Goal: Task Accomplishment & Management: Use online tool/utility

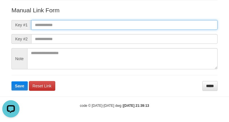
click at [151, 24] on input "text" at bounding box center [124, 25] width 186 height 10
paste input "**********"
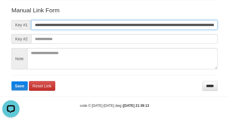
scroll to position [0, 395]
type input "**********"
click at [11, 81] on button "Save" at bounding box center [19, 85] width 16 height 9
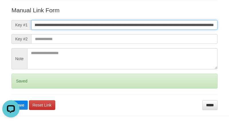
click at [11, 100] on button "Save" at bounding box center [19, 104] width 16 height 9
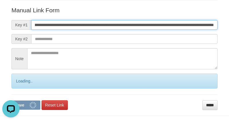
click at [11, 100] on button "Save" at bounding box center [25, 104] width 29 height 9
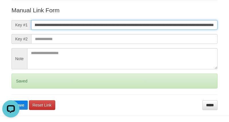
click at [11, 100] on button "Save" at bounding box center [19, 104] width 16 height 9
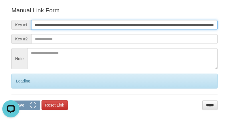
click at [11, 100] on button "Save" at bounding box center [25, 104] width 29 height 9
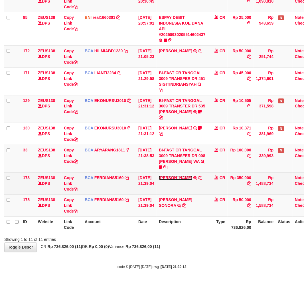
click at [184, 177] on link "[PERSON_NAME]" at bounding box center [175, 178] width 33 height 5
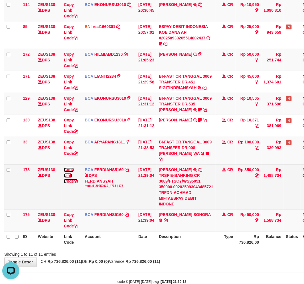
click at [67, 182] on link "Copy Link Code" at bounding box center [71, 176] width 14 height 16
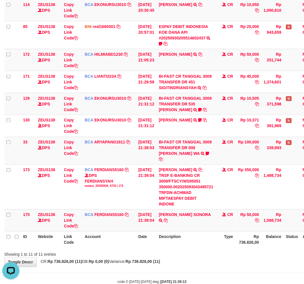
scroll to position [85, 0]
drag, startPoint x: 217, startPoint y: 252, endPoint x: 227, endPoint y: 252, distance: 9.4
click at [216, 248] on th "Description" at bounding box center [186, 239] width 59 height 16
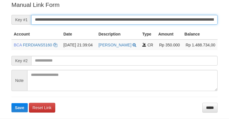
click at [161, 18] on input "**********" at bounding box center [124, 20] width 186 height 10
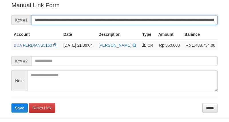
click at [11, 103] on button "Save" at bounding box center [19, 107] width 16 height 9
click at [161, 18] on input "**********" at bounding box center [124, 20] width 186 height 10
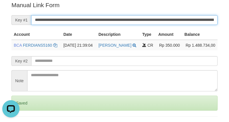
scroll to position [0, 0]
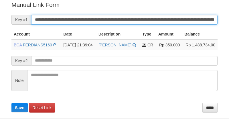
click at [137, 18] on input "**********" at bounding box center [124, 20] width 186 height 10
click at [11, 103] on button "Save" at bounding box center [19, 107] width 16 height 9
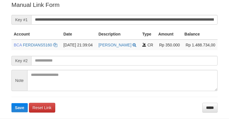
click at [135, 19] on input "**********" at bounding box center [124, 20] width 186 height 10
click at [11, 103] on button "Save" at bounding box center [19, 107] width 16 height 9
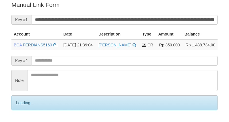
scroll to position [115, 0]
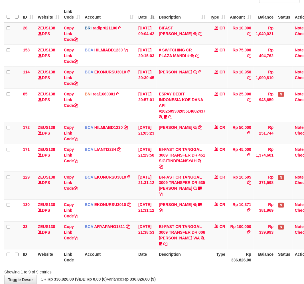
scroll to position [95, 0]
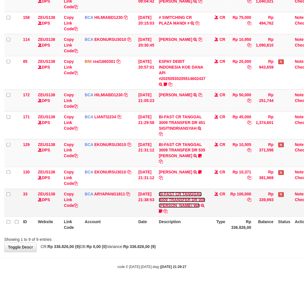
click at [183, 206] on link "BI-FAST CR TANGGAL 3009 TRANSFER DR 008 AHMAD NUR RIZAL WA" at bounding box center [182, 200] width 47 height 16
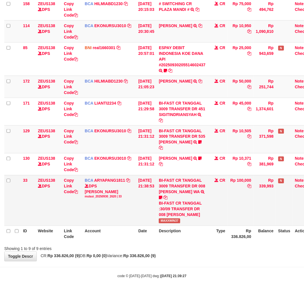
click at [170, 226] on td "BI-FAST CR TANGGAL 3009 TRANSFER DR 008 AHMAD NUR RIZAL WA BI-FAST CR TANGGAL :…" at bounding box center [182, 200] width 51 height 51
copy span "MAXXWIN37"
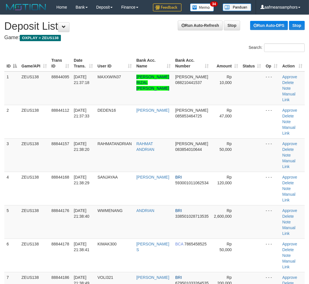
scroll to position [9, 0]
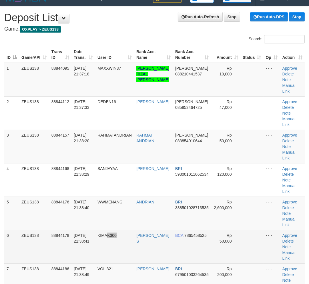
click at [133, 230] on td "KIMAK300" at bounding box center [114, 246] width 39 height 33
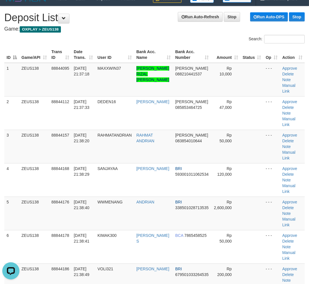
scroll to position [0, 0]
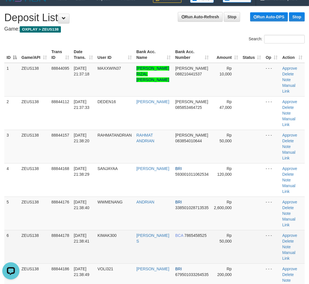
click at [140, 230] on td "GUSTI ARYA LUTFI S" at bounding box center [153, 246] width 39 height 33
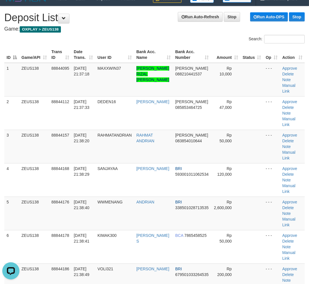
drag, startPoint x: 139, startPoint y: 216, endPoint x: 2, endPoint y: 228, distance: 137.3
click at [138, 230] on td "GUSTI ARYA LUTFI S" at bounding box center [153, 246] width 39 height 33
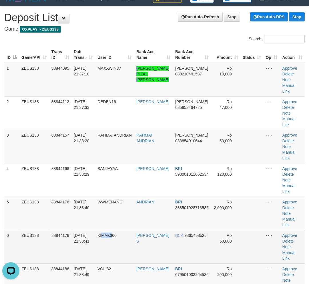
click at [115, 230] on td "KIMAK300" at bounding box center [114, 246] width 39 height 33
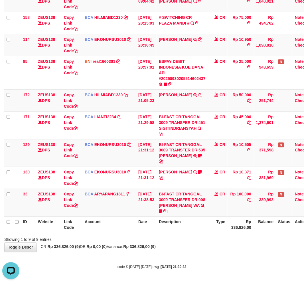
click at [129, 234] on div "ID Website Link Code Account Date Description Type Amount Balance Status Action…" at bounding box center [152, 103] width 304 height 262
drag, startPoint x: 132, startPoint y: 235, endPoint x: 295, endPoint y: 221, distance: 163.4
click at [135, 235] on div at bounding box center [216, 235] width 178 height 0
click at [199, 223] on th "Description" at bounding box center [182, 225] width 51 height 16
drag, startPoint x: 197, startPoint y: 223, endPoint x: 309, endPoint y: 215, distance: 112.6
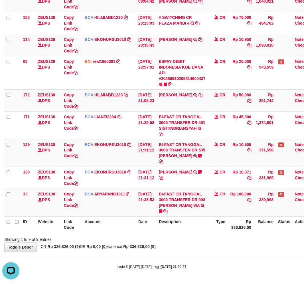
click at [200, 222] on th "Description" at bounding box center [182, 225] width 51 height 16
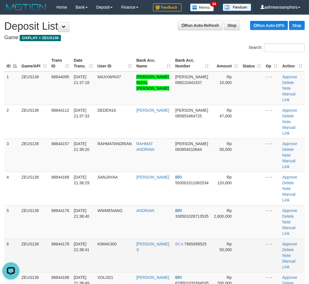
drag, startPoint x: 130, startPoint y: 208, endPoint x: 107, endPoint y: 215, distance: 24.8
click at [130, 208] on td "WWMENANG" at bounding box center [114, 221] width 39 height 33
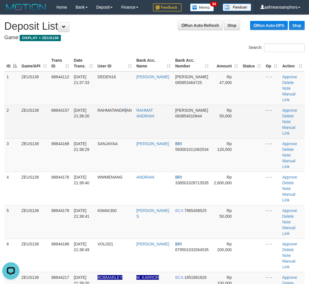
drag, startPoint x: 130, startPoint y: 101, endPoint x: 127, endPoint y: 99, distance: 3.1
click at [127, 105] on td "RAHMATANDRIAN" at bounding box center [114, 121] width 39 height 33
click at [128, 105] on td "RAHMATANDRIAN" at bounding box center [114, 121] width 39 height 33
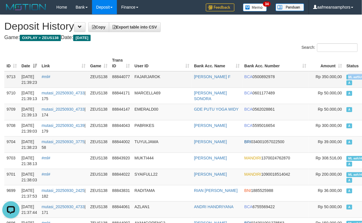
copy span "ML aafSUNSOMNO"
drag, startPoint x: 321, startPoint y: 77, endPoint x: 350, endPoint y: 77, distance: 28.6
click at [350, 77] on span "ML aafSUNSOMNONG" at bounding box center [363, 77] width 35 height 5
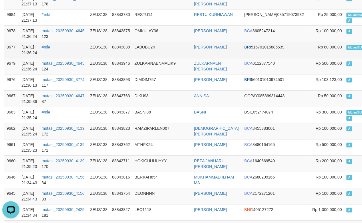
drag, startPoint x: 153, startPoint y: 55, endPoint x: 90, endPoint y: 55, distance: 63.4
click at [152, 55] on td "LABUBU24" at bounding box center [161, 50] width 59 height 16
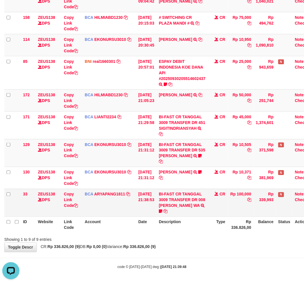
click at [125, 216] on td "BCA ARYAPANG1811 DPS ARYA PANGESTU mutasi_20250930_2620 | 33 mutasi_20250930_26…" at bounding box center [110, 203] width 54 height 28
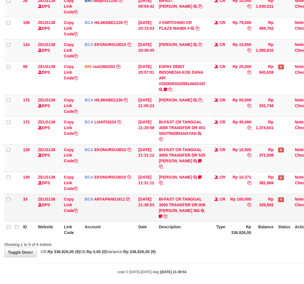
drag, startPoint x: 147, startPoint y: 225, endPoint x: 152, endPoint y: 227, distance: 5.0
click at [150, 222] on td "30/09/2025 21:38:53" at bounding box center [146, 208] width 21 height 28
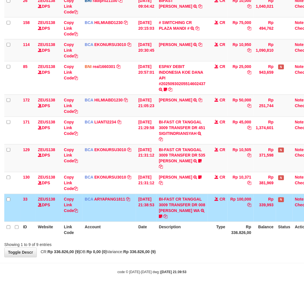
scroll to position [95, 0]
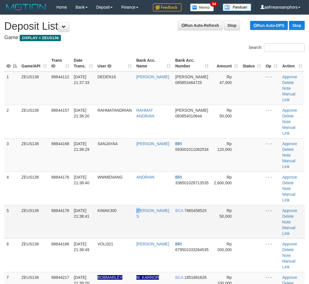
drag, startPoint x: 142, startPoint y: 182, endPoint x: 145, endPoint y: 184, distance: 3.3
click at [144, 205] on td "GUSTI ARYA LUTFI S" at bounding box center [153, 221] width 39 height 33
click at [118, 205] on td "KIMAK300" at bounding box center [114, 221] width 39 height 33
drag, startPoint x: 156, startPoint y: 196, endPoint x: 141, endPoint y: 196, distance: 14.9
click at [153, 205] on tr "5 ZEUS138 88844178 30/09/2025 21:38:41 KIMAK300 GUSTI ARYA LUTFI S BCA 78654585…" at bounding box center [154, 221] width 300 height 33
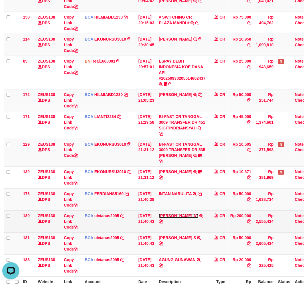
click at [198, 218] on link "ABDUL RAFIQ RIF AT" at bounding box center [178, 216] width 39 height 5
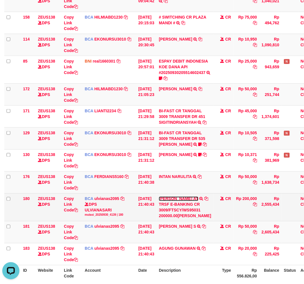
click at [198, 201] on link "ABDUL RAFIQ RIF AT" at bounding box center [178, 199] width 39 height 5
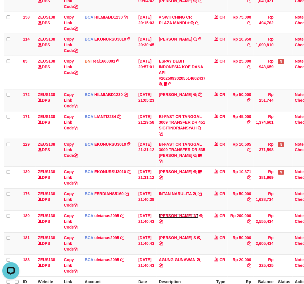
drag, startPoint x: 198, startPoint y: 227, endPoint x: 308, endPoint y: 209, distance: 111.4
click at [200, 227] on td "ABDUL RAFIQ RIF AT TRSF E-BANKING CR 3009/FTSCY/WS95031 200000.00ABDUL RAFIQ RI…" at bounding box center [182, 222] width 51 height 22
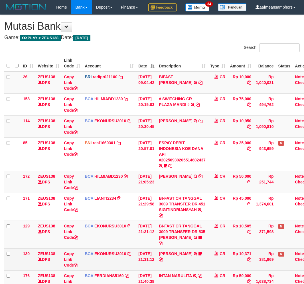
scroll to position [65, 0]
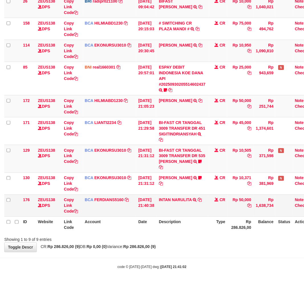
scroll to position [89, 0]
click at [202, 198] on icon at bounding box center [200, 200] width 4 height 4
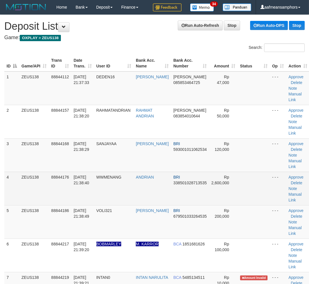
click at [163, 200] on td "ANDRIAN" at bounding box center [151, 188] width 37 height 33
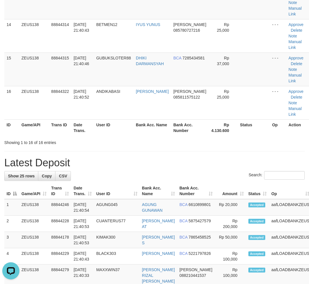
scroll to position [486, 0]
click at [117, 154] on div "**********" at bounding box center [154, 89] width 309 height 1122
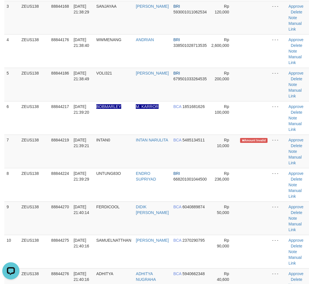
drag, startPoint x: 147, startPoint y: 242, endPoint x: 0, endPoint y: 232, distance: 146.6
click at [147, 242] on td "[PERSON_NAME]" at bounding box center [151, 251] width 37 height 33
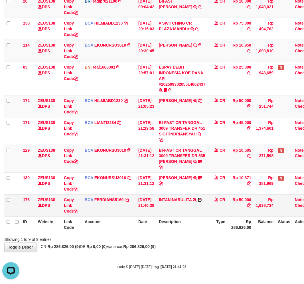
click at [202, 200] on icon at bounding box center [200, 200] width 4 height 4
click at [156, 249] on strong "Rp 286.826,00 (9)" at bounding box center [140, 247] width 33 height 5
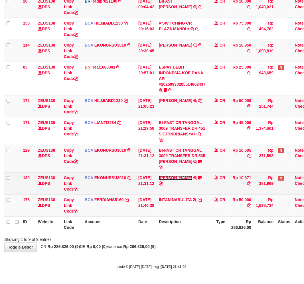
click at [193, 177] on link "[PERSON_NAME]" at bounding box center [175, 178] width 33 height 5
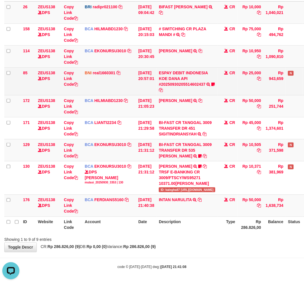
click at [190, 93] on td "ESPAY DEBIT INDONESIA KOE DANA API #20250930205514602437 TRANSFER DARI ESPAY DE…" at bounding box center [187, 81] width 61 height 28
click at [189, 87] on link "ESPAY DEBIT INDONESIA KOE DANA API #20250930205514602437" at bounding box center [183, 79] width 49 height 16
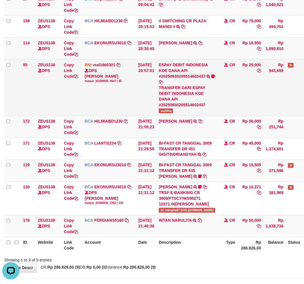
click at [173, 112] on span "mufliha" at bounding box center [166, 111] width 14 height 5
copy span "mufliha"
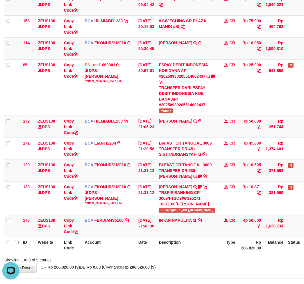
click at [200, 269] on div "**********" at bounding box center [152, 105] width 304 height 336
click at [198, 263] on div "Showing 1 to 9 of 9 entries" at bounding box center [152, 259] width 304 height 8
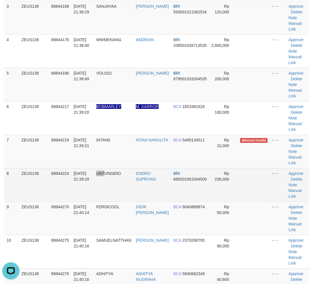
drag, startPoint x: 107, startPoint y: 187, endPoint x: 107, endPoint y: 181, distance: 6.9
click at [108, 186] on td "UNTUNG83O" at bounding box center [114, 184] width 40 height 33
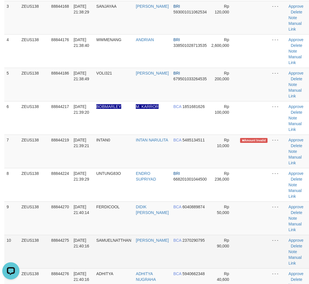
click at [146, 236] on td "SAMUEL" at bounding box center [151, 251] width 37 height 33
click at [138, 236] on td "SAMUEL" at bounding box center [151, 251] width 37 height 33
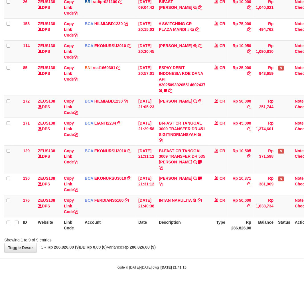
scroll to position [89, 0]
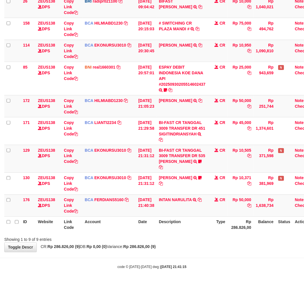
drag, startPoint x: 205, startPoint y: 228, endPoint x: 197, endPoint y: 231, distance: 8.4
click at [200, 230] on th "Description" at bounding box center [182, 225] width 51 height 16
click at [197, 231] on th "Description" at bounding box center [182, 225] width 51 height 16
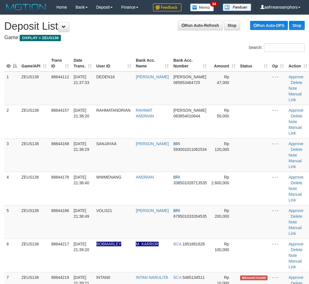
scroll to position [137, 0]
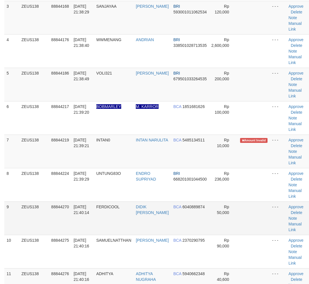
drag, startPoint x: 131, startPoint y: 215, endPoint x: 128, endPoint y: 214, distance: 3.3
click at [133, 215] on td "FERDICOOL" at bounding box center [114, 217] width 40 height 33
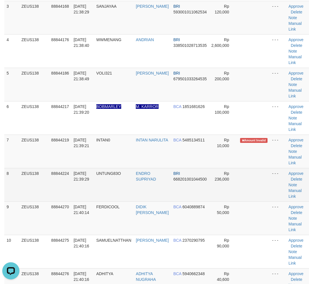
drag, startPoint x: 92, startPoint y: 185, endPoint x: 84, endPoint y: 193, distance: 11.3
click at [90, 191] on td "[DATE] 21:39:29" at bounding box center [82, 184] width 23 height 33
drag, startPoint x: 164, startPoint y: 190, endPoint x: 161, endPoint y: 189, distance: 3.1
click at [164, 190] on tr "8 ZEUS138 88844224 30/09/2025 21:39:29 UNTUNG83O ENDRO SUPRIYAD BRI 66820100104…" at bounding box center [156, 184] width 305 height 33
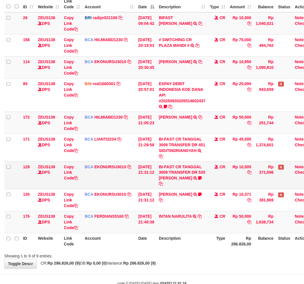
click at [177, 189] on td "BI-FAST CR TANGGAL 3009 TRANSFER DR 535 AISYAH PUTRI HALIZ BI-FAST CR TANGGAL :…" at bounding box center [182, 175] width 51 height 28
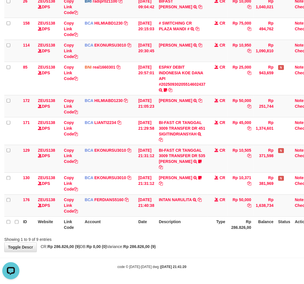
click at [211, 229] on tr "ID Website Link Code Account Date Description Type Rp 286.826,00 Balance Status…" at bounding box center [160, 225] width 312 height 16
click at [208, 230] on th "Description" at bounding box center [182, 225] width 51 height 16
drag, startPoint x: 209, startPoint y: 230, endPoint x: 216, endPoint y: 227, distance: 7.2
click at [208, 230] on th "Description" at bounding box center [182, 225] width 51 height 16
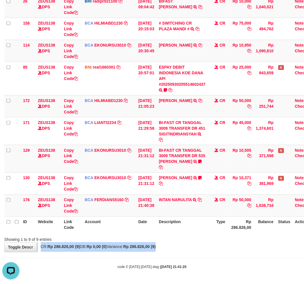
click at [218, 245] on div "**********" at bounding box center [152, 95] width 304 height 313
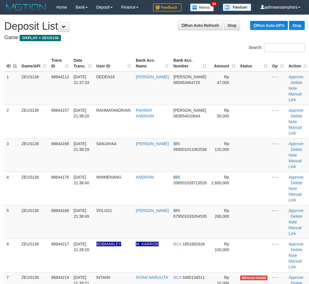
scroll to position [137, 0]
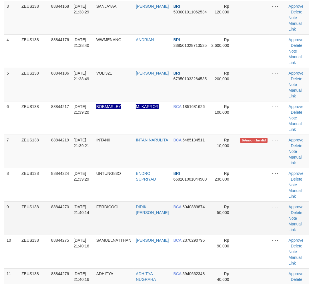
click at [91, 201] on td "[DATE] 21:40:14" at bounding box center [82, 217] width 23 height 33
drag, startPoint x: 160, startPoint y: 209, endPoint x: 131, endPoint y: 214, distance: 30.0
click at [159, 209] on td "DIDIK [PERSON_NAME]" at bounding box center [151, 217] width 37 height 33
click at [68, 89] on td "88844186" at bounding box center [60, 84] width 22 height 33
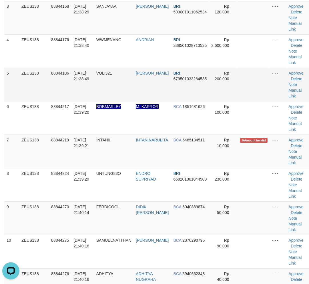
click at [68, 89] on td "88844186" at bounding box center [60, 84] width 22 height 33
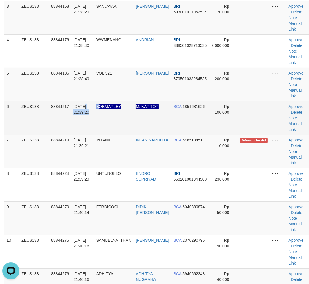
drag, startPoint x: 105, startPoint y: 106, endPoint x: 95, endPoint y: 105, distance: 9.2
click at [100, 105] on tr "6 ZEUS138 88844217 30/09/2025 21:39:20 BOBMARLEY M. KARROR BCA 1851681626 Rp 10…" at bounding box center [156, 117] width 305 height 33
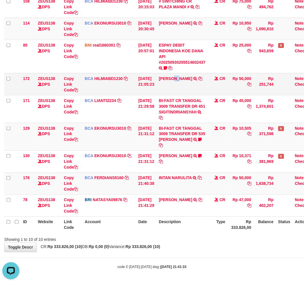
drag, startPoint x: 176, startPoint y: 90, endPoint x: 201, endPoint y: 90, distance: 24.8
click at [177, 90] on td "DIDI MULYADI TRSF E-BANKING CR 3009/FTSCY/WS95051 50000.002025093079493145 TRFD…" at bounding box center [182, 84] width 51 height 22
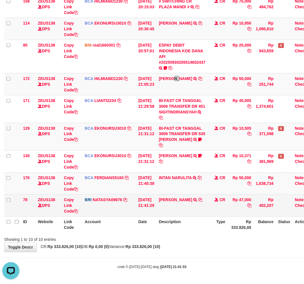
scroll to position [110, 0]
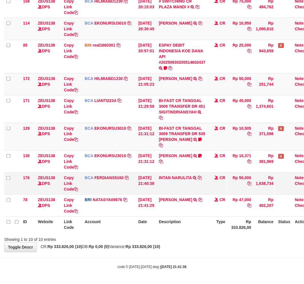
scroll to position [109, 0]
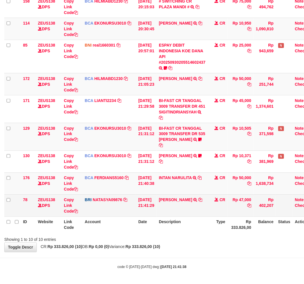
click at [247, 200] on td "Rp 47,000" at bounding box center [241, 206] width 26 height 22
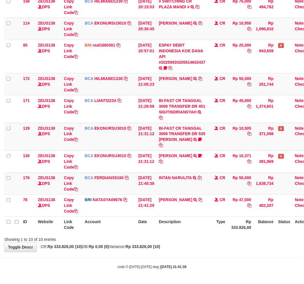
copy td "47,000"
click at [197, 266] on body "Toggle navigation Home Bank Account List Load By Website Group [OXPLAY] ZEUS138…" at bounding box center [152, 93] width 304 height 382
drag, startPoint x: 196, startPoint y: 264, endPoint x: 206, endPoint y: 260, distance: 10.8
click at [197, 263] on body "Toggle navigation Home Bank Account List Load By Website Group [OXPLAY] ZEUS138…" at bounding box center [152, 93] width 304 height 382
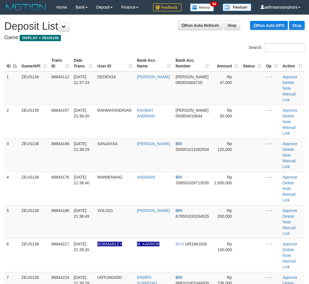
scroll to position [137, 0]
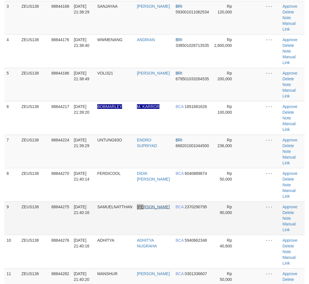
click at [148, 206] on td "[PERSON_NAME]" at bounding box center [154, 217] width 39 height 33
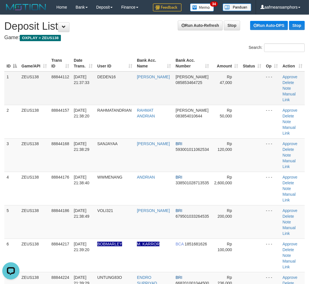
scroll to position [0, 0]
click at [287, 93] on link "Manual Link" at bounding box center [288, 97] width 13 height 10
click at [282, 92] on link "Manual Link" at bounding box center [288, 97] width 13 height 10
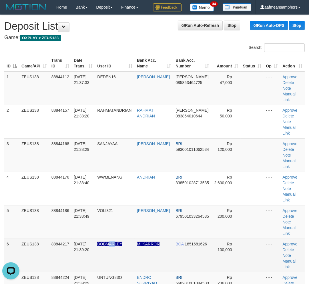
drag, startPoint x: 117, startPoint y: 260, endPoint x: 78, endPoint y: 250, distance: 40.1
click at [95, 253] on tr "6 ZEUS138 88844217 30/09/2025 21:39:20 BOBMARLEY M. KARROR BCA 1851681626 Rp 10…" at bounding box center [154, 255] width 300 height 33
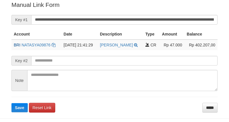
scroll to position [115, 0]
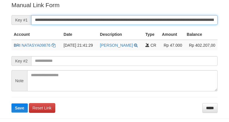
click at [83, 19] on input "**********" at bounding box center [124, 20] width 186 height 10
click at [11, 103] on button "Save" at bounding box center [19, 107] width 16 height 9
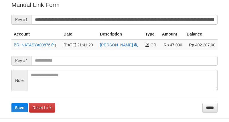
scroll to position [115, 0]
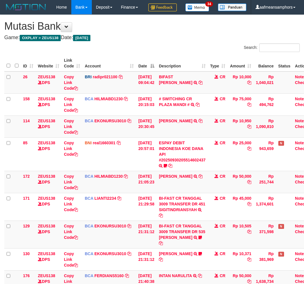
scroll to position [89, 0]
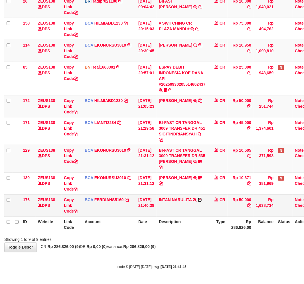
click at [202, 200] on icon at bounding box center [200, 200] width 4 height 4
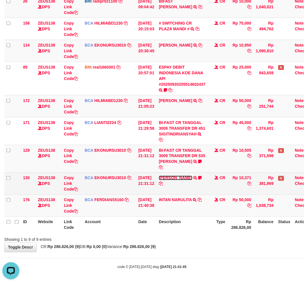
drag, startPoint x: 184, startPoint y: 177, endPoint x: 195, endPoint y: 189, distance: 16.6
click at [184, 177] on link "[PERSON_NAME]" at bounding box center [175, 178] width 33 height 5
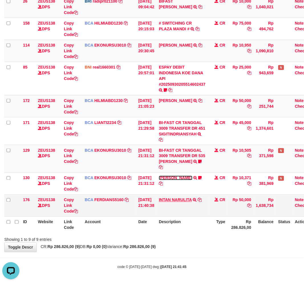
scroll to position [78, 0]
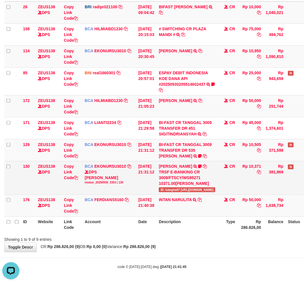
click at [174, 188] on span "ID: kalegha87 [URL][DOMAIN_NAME]" at bounding box center [187, 189] width 57 height 5
copy span "kalegha87"
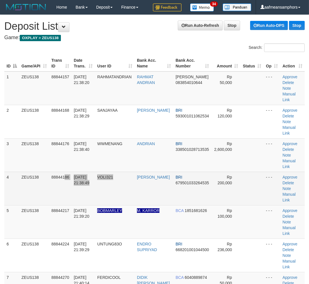
click at [118, 185] on tr "4 ZEUS138 88844186 30/09/2025 21:38:49 VOLI321 EKO PRASETYO BRI 679501033264535…" at bounding box center [154, 188] width 300 height 33
click at [162, 174] on tr "4 ZEUS138 88844186 30/09/2025 21:38:49 VOLI321 EKO PRASETYO BRI 679501033264535…" at bounding box center [154, 188] width 300 height 33
click at [134, 177] on td "VOLI321" at bounding box center [115, 188] width 40 height 33
click at [128, 182] on td "VOLI321" at bounding box center [115, 188] width 40 height 33
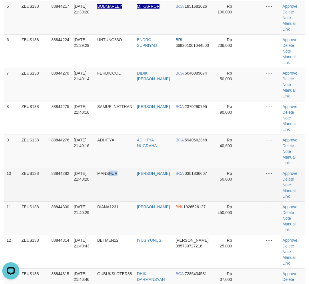
click at [119, 199] on td "MANSHUR" at bounding box center [115, 184] width 40 height 33
click at [70, 196] on td "88844282" at bounding box center [60, 184] width 22 height 33
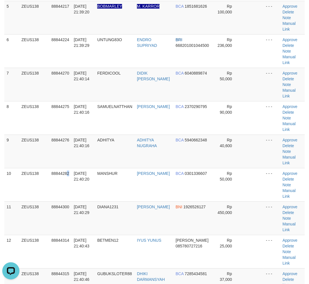
scroll to position [225, 0]
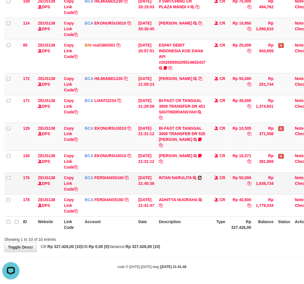
click at [202, 177] on icon at bounding box center [200, 178] width 4 height 4
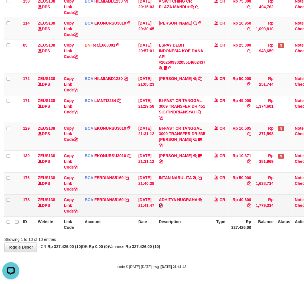
click at [163, 206] on icon at bounding box center [161, 206] width 4 height 4
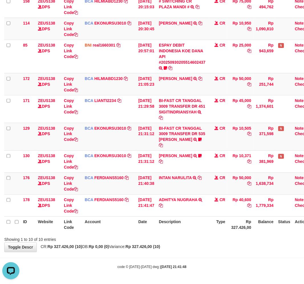
click at [202, 221] on th "Description" at bounding box center [182, 225] width 51 height 16
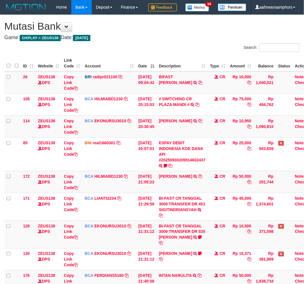
scroll to position [89, 0]
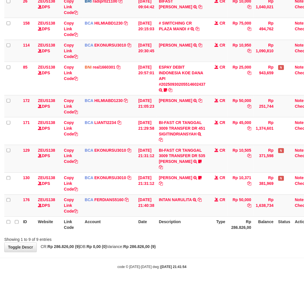
click at [156, 248] on strong "Rp 286.826,00 (9)" at bounding box center [140, 247] width 33 height 5
click at [202, 246] on div "**********" at bounding box center [152, 95] width 304 height 313
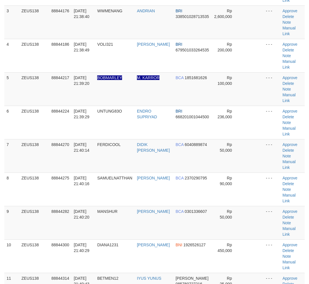
scroll to position [264, 0]
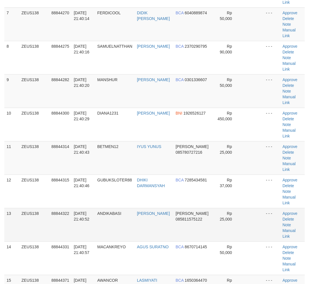
drag, startPoint x: 167, startPoint y: 217, endPoint x: 82, endPoint y: 223, distance: 85.1
click at [169, 217] on td "[PERSON_NAME]" at bounding box center [154, 224] width 39 height 33
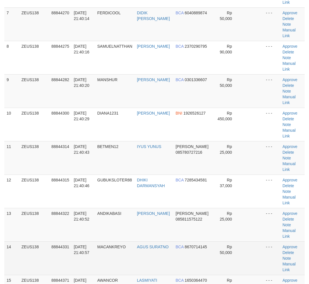
drag, startPoint x: 165, startPoint y: 228, endPoint x: 82, endPoint y: 255, distance: 86.9
click at [160, 228] on td "SURYA SURA ANDIKA" at bounding box center [154, 224] width 39 height 33
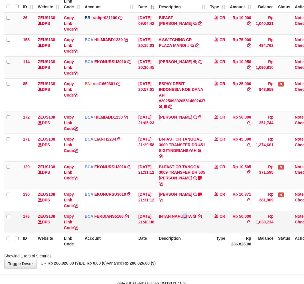
click at [187, 233] on td "INTAN NARULITA TRSF E-BANKING CR 3009/FTSCY/WS95031 50000.00INTAN NARULITA" at bounding box center [182, 222] width 51 height 22
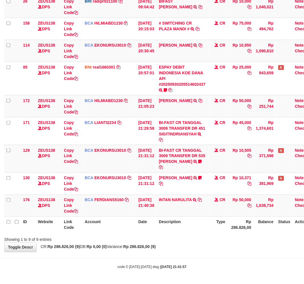
click at [130, 233] on div "ID Website Link Code Account Date Description Type Amount Balance Status Action…" at bounding box center [152, 106] width 304 height 257
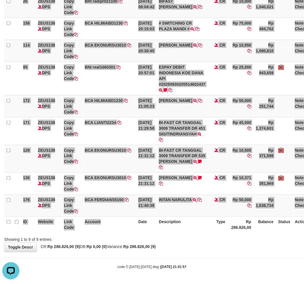
scroll to position [0, 0]
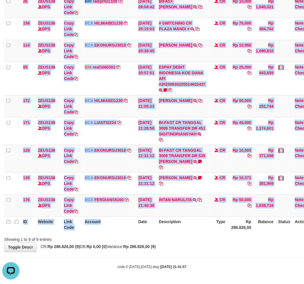
click at [171, 229] on th "Description" at bounding box center [182, 225] width 51 height 16
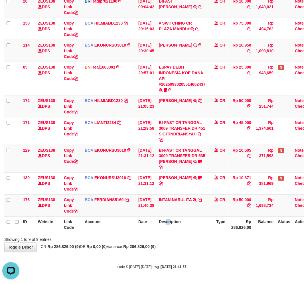
click at [170, 229] on th "Description" at bounding box center [182, 225] width 51 height 16
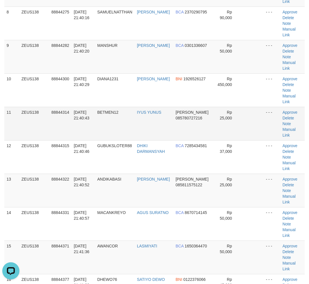
click at [116, 114] on td "BETMEN12" at bounding box center [115, 123] width 40 height 33
click at [115, 114] on td "BETMEN12" at bounding box center [115, 123] width 40 height 33
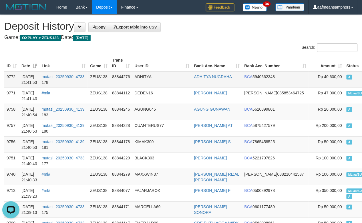
click at [167, 75] on td "ADHITYA" at bounding box center [161, 79] width 59 height 17
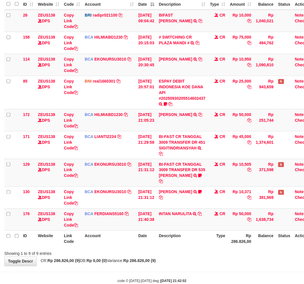
scroll to position [88, 0]
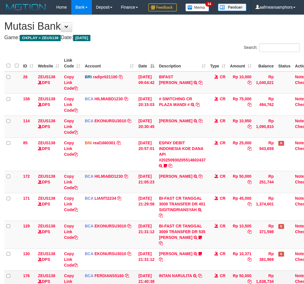
click at [190, 270] on td "INTAN NARULITA TRSF E-BANKING CR 3009/FTSCY/WS95031 50000.00INTAN NARULITA" at bounding box center [182, 281] width 51 height 22
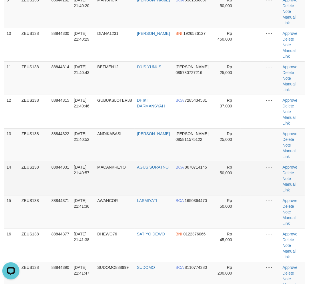
click at [95, 193] on td "[DATE] 21:40:57" at bounding box center [82, 178] width 23 height 33
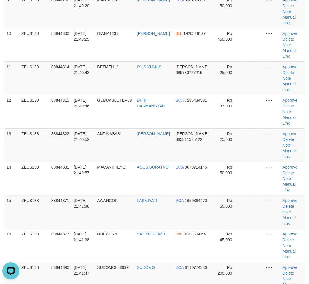
drag, startPoint x: 95, startPoint y: 191, endPoint x: 1, endPoint y: 197, distance: 93.6
click at [91, 192] on td "30/09/2025 21:40:57" at bounding box center [82, 178] width 23 height 33
click at [152, 208] on tr "15 ZEUS138 88844371 30/09/2025 21:41:36 AWANCOR LASMIYATI BCA 1650364470 Rp 50,…" at bounding box center [154, 211] width 300 height 33
click at [149, 207] on td "LASMIYATI" at bounding box center [154, 211] width 39 height 33
click at [150, 209] on td "LASMIYATI" at bounding box center [154, 211] width 39 height 33
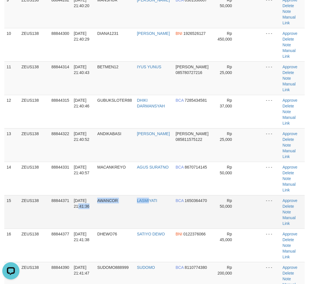
click at [150, 209] on td "LASMIYATI" at bounding box center [154, 211] width 39 height 33
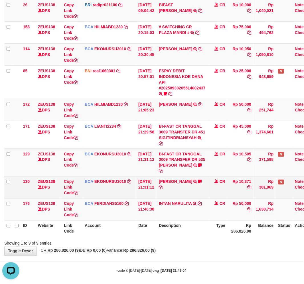
click at [155, 198] on td "[DATE] 21:31:12" at bounding box center [146, 187] width 21 height 22
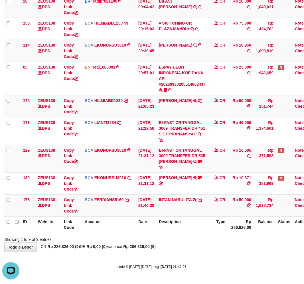
drag, startPoint x: 193, startPoint y: 253, endPoint x: 200, endPoint y: 248, distance: 8.1
click at [197, 252] on div "**********" at bounding box center [152, 95] width 304 height 313
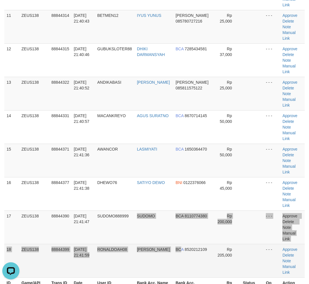
drag, startPoint x: 181, startPoint y: 244, endPoint x: 182, endPoint y: 241, distance: 3.3
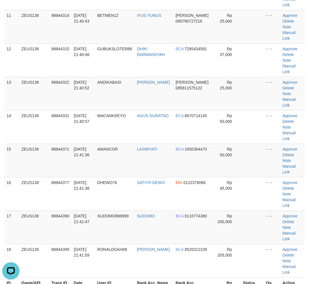
scroll to position [204, 0]
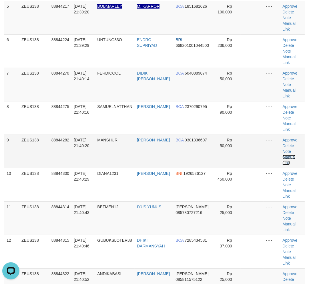
click at [289, 156] on link "Manual Link" at bounding box center [288, 160] width 13 height 10
click at [287, 156] on link "Manual Link" at bounding box center [288, 160] width 13 height 10
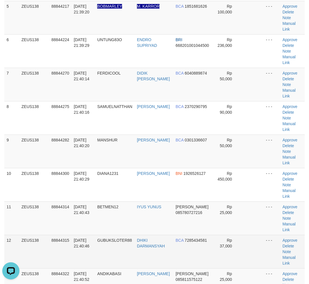
click at [89, 256] on td "30/09/2025 21:40:46" at bounding box center [82, 251] width 23 height 33
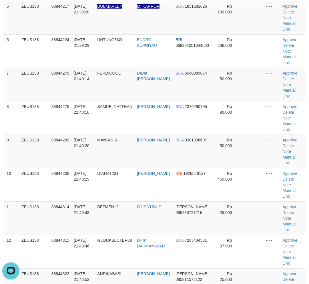
drag, startPoint x: 89, startPoint y: 254, endPoint x: 1, endPoint y: 245, distance: 89.2
click at [84, 253] on td "30/09/2025 21:40:46" at bounding box center [82, 251] width 23 height 33
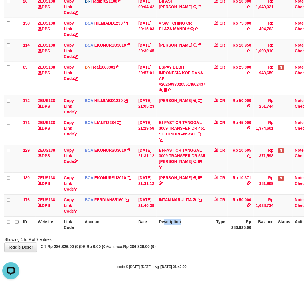
click at [168, 224] on th "Description" at bounding box center [182, 225] width 51 height 16
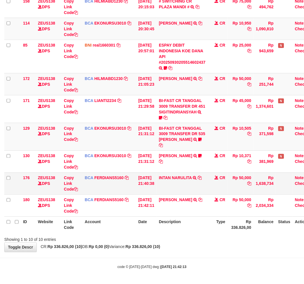
scroll to position [112, 0]
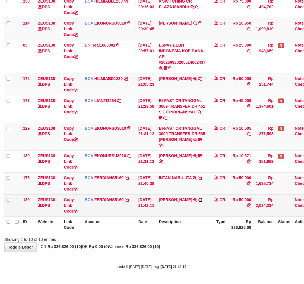
click at [203, 199] on icon at bounding box center [201, 200] width 4 height 4
drag, startPoint x: 171, startPoint y: 255, endPoint x: 181, endPoint y: 212, distance: 44.4
click at [172, 253] on body "Toggle navigation Home Bank Account List Load By Website Group [OXPLAY] ZEUS138…" at bounding box center [152, 93] width 304 height 382
click at [181, 201] on link "[PERSON_NAME]" at bounding box center [175, 200] width 33 height 5
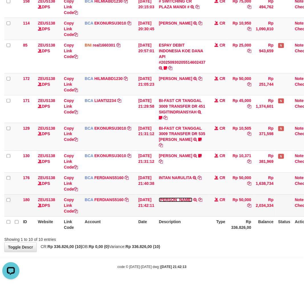
scroll to position [106, 0]
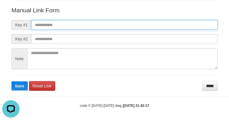
click at [166, 24] on input "text" at bounding box center [124, 25] width 186 height 10
paste input "**********"
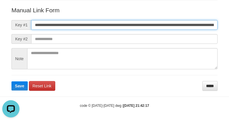
scroll to position [0, 393]
type input "**********"
click at [11, 81] on button "Save" at bounding box center [19, 85] width 16 height 9
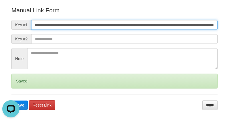
click at [11, 100] on button "Save" at bounding box center [19, 104] width 16 height 9
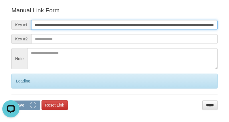
click at [11, 100] on button "Save" at bounding box center [25, 104] width 29 height 9
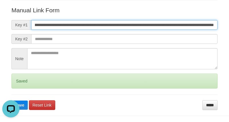
click at [11, 100] on button "Save" at bounding box center [19, 104] width 16 height 9
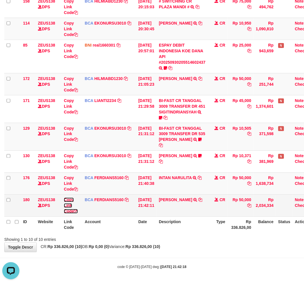
click at [67, 205] on link "Copy Link Code" at bounding box center [71, 206] width 14 height 16
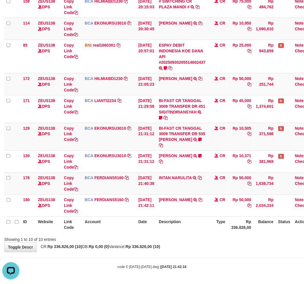
scroll to position [85, 0]
drag, startPoint x: 222, startPoint y: 236, endPoint x: 221, endPoint y: 230, distance: 5.7
click at [222, 236] on div "Showing 1 to 10 of 10 entries" at bounding box center [152, 239] width 304 height 8
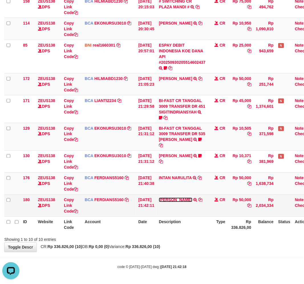
click at [189, 199] on link "MANSHUR HADD" at bounding box center [175, 200] width 33 height 5
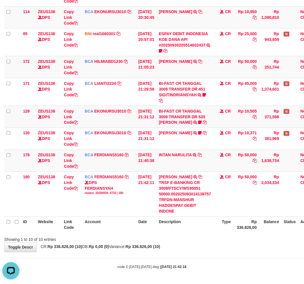
click at [201, 233] on th "Description" at bounding box center [185, 225] width 57 height 16
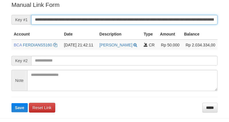
drag, startPoint x: 0, startPoint y: 0, endPoint x: 138, endPoint y: 17, distance: 138.7
click at [138, 17] on input "**********" at bounding box center [124, 20] width 186 height 10
click at [11, 103] on button "Save" at bounding box center [19, 107] width 16 height 9
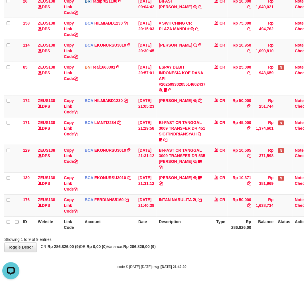
drag, startPoint x: 213, startPoint y: 248, endPoint x: 203, endPoint y: 245, distance: 10.8
click at [209, 249] on div "**********" at bounding box center [152, 95] width 304 height 313
drag, startPoint x: 203, startPoint y: 245, endPoint x: 208, endPoint y: 243, distance: 4.6
click at [204, 243] on div "Showing 1 to 9 of 9 entries" at bounding box center [152, 239] width 304 height 8
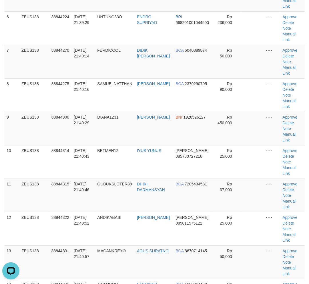
drag, startPoint x: 135, startPoint y: 227, endPoint x: 1, endPoint y: 237, distance: 134.6
click at [132, 227] on td "ANDIKABASI" at bounding box center [115, 228] width 40 height 33
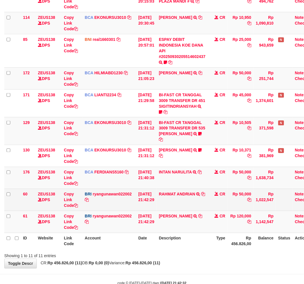
scroll to position [133, 0]
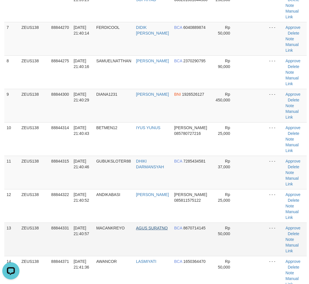
click at [157, 232] on tr "13 ZEUS138 88844331 30/09/2025 21:40:57 MACANKREYO AGUS SURATNO BCA 8670714145 …" at bounding box center [155, 239] width 302 height 33
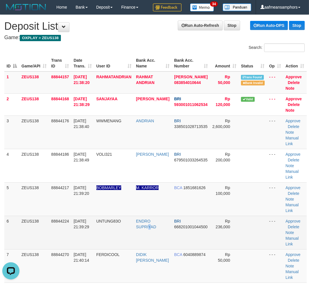
drag, startPoint x: 151, startPoint y: 229, endPoint x: 142, endPoint y: 229, distance: 8.6
click at [151, 229] on td "ENDRO SUPRIYAD" at bounding box center [153, 232] width 38 height 33
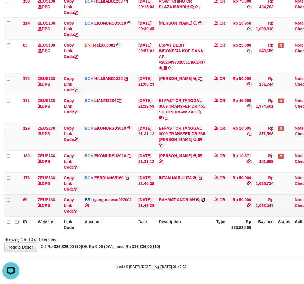
drag, startPoint x: 207, startPoint y: 199, endPoint x: 213, endPoint y: 200, distance: 5.7
click at [206, 199] on icon at bounding box center [204, 200] width 4 height 4
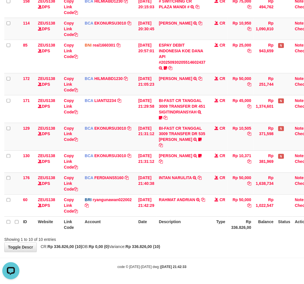
click at [199, 242] on div "Showing 1 to 10 of 10 entries" at bounding box center [152, 239] width 304 height 8
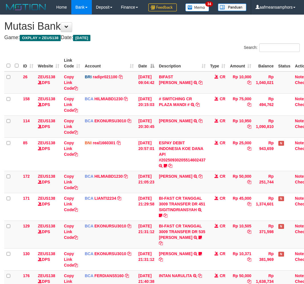
scroll to position [81, 0]
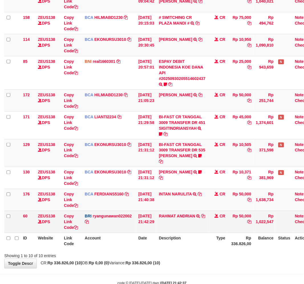
click at [198, 233] on td "RAHMAT ANDRIAN TRANSFER NBMB RAHMAT ANDRIAN TO RYAN GUNAWAN" at bounding box center [182, 222] width 51 height 22
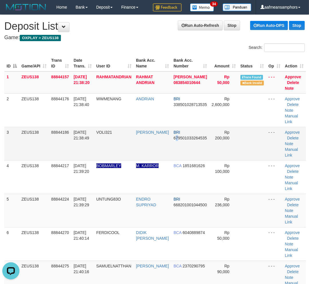
click at [175, 143] on td "BRI 679501033264535" at bounding box center [190, 143] width 38 height 33
click at [173, 143] on td "BRI 679501033264535" at bounding box center [190, 143] width 38 height 33
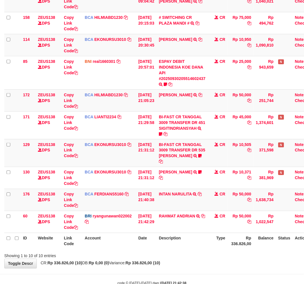
scroll to position [96, 0]
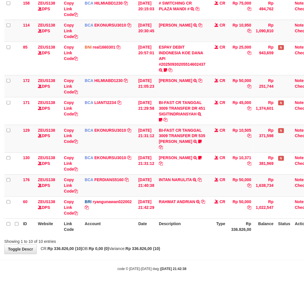
drag, startPoint x: 130, startPoint y: 250, endPoint x: 176, endPoint y: 248, distance: 46.0
click at [132, 245] on div "Showing 1 to 10 of 10 entries" at bounding box center [152, 241] width 304 height 8
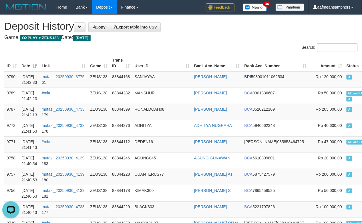
drag, startPoint x: 205, startPoint y: 37, endPoint x: 210, endPoint y: 37, distance: 5.2
click at [210, 37] on h4 "Game: OXPLAY > ZEUS138 Date: Today" at bounding box center [180, 38] width 353 height 6
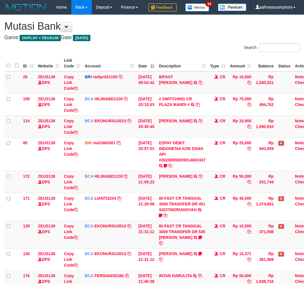
scroll to position [84, 0]
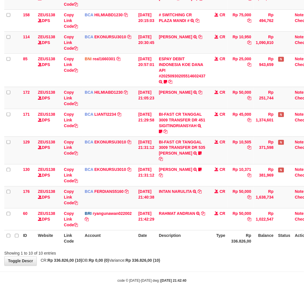
click at [192, 247] on th "Description" at bounding box center [182, 238] width 51 height 16
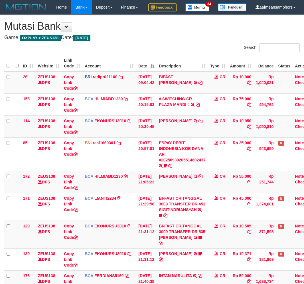
scroll to position [84, 0]
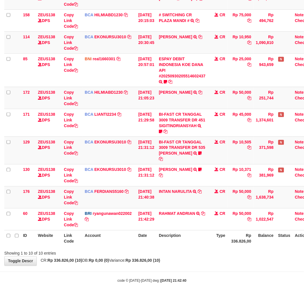
click at [193, 247] on th "Description" at bounding box center [182, 238] width 51 height 16
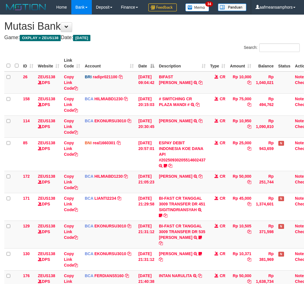
scroll to position [84, 0]
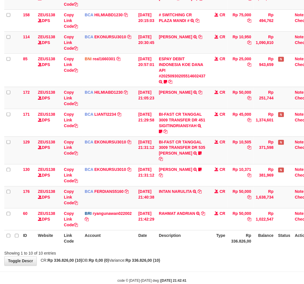
click at [179, 245] on th "Description" at bounding box center [182, 238] width 51 height 16
click at [179, 244] on th "Description" at bounding box center [182, 238] width 51 height 16
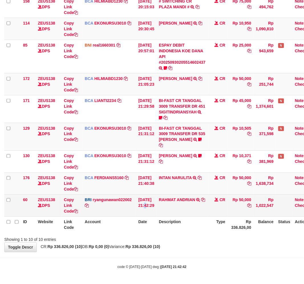
click at [147, 209] on td "30/09/2025 21:42:29" at bounding box center [146, 206] width 21 height 22
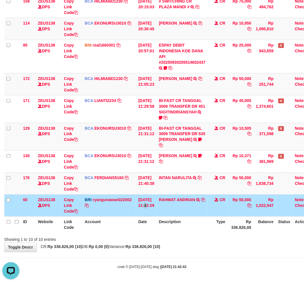
scroll to position [0, 0]
drag, startPoint x: 221, startPoint y: 195, endPoint x: 228, endPoint y: 195, distance: 6.9
click at [224, 195] on td "CR" at bounding box center [218, 184] width 20 height 22
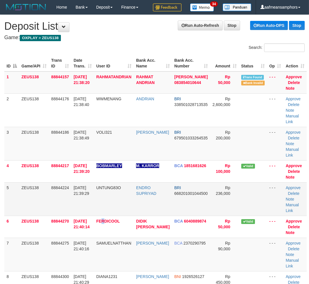
click at [107, 219] on span "FERDICOOL" at bounding box center [107, 221] width 23 height 5
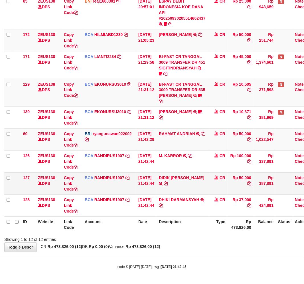
scroll to position [155, 0]
drag, startPoint x: 208, startPoint y: 176, endPoint x: 221, endPoint y: 181, distance: 13.7
click at [168, 182] on icon at bounding box center [166, 184] width 4 height 4
drag, startPoint x: 167, startPoint y: 231, endPoint x: 171, endPoint y: 231, distance: 4.4
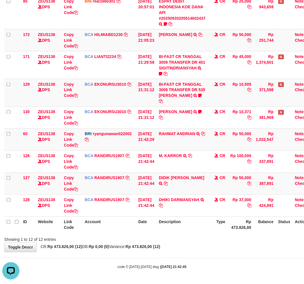
click at [171, 231] on th "Description" at bounding box center [182, 225] width 51 height 16
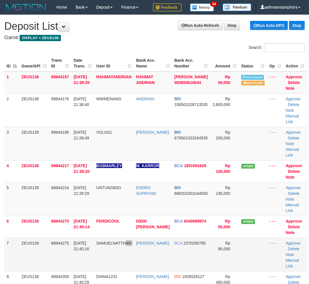
click at [136, 253] on tr "7 ZEUS138 88844275 30/09/2025 21:40:16 SAMUELNATTHAN SAMUEL BCA 2370290795 Rp 9…" at bounding box center [155, 254] width 302 height 33
drag, startPoint x: 132, startPoint y: 249, endPoint x: 101, endPoint y: 243, distance: 31.1
click at [132, 248] on td "SAMUELNATTHAN" at bounding box center [114, 254] width 40 height 33
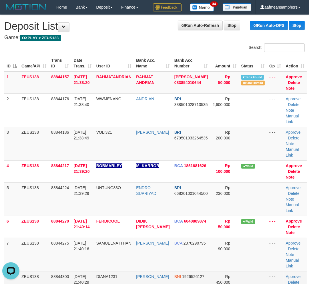
drag, startPoint x: 151, startPoint y: 268, endPoint x: 161, endPoint y: 271, distance: 10.4
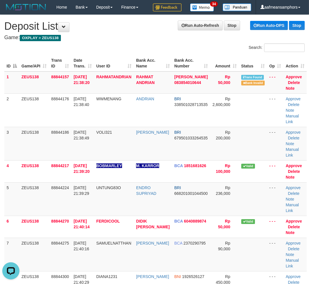
scroll to position [203, 0]
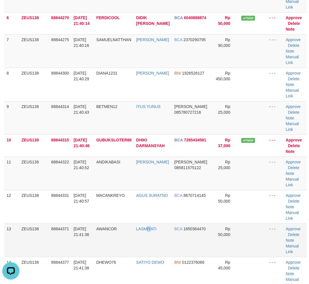
drag, startPoint x: 151, startPoint y: 255, endPoint x: 105, endPoint y: 245, distance: 47.9
click at [125, 247] on tr "13 ZEUS138 88844371 30/09/2025 21:41:36 AWANCOR LASMIYATI BCA 1650364470 Rp 50,…" at bounding box center [155, 239] width 302 height 33
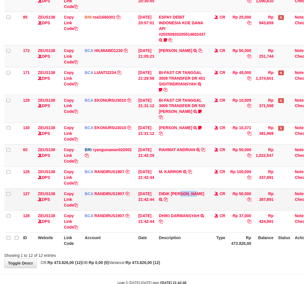
click at [195, 211] on td "DIDIK [PERSON_NAME] TRSF E-BANKING CR 3009/FTSCY/WS95031 50000.00DIDIK [PERSON_…" at bounding box center [182, 200] width 51 height 22
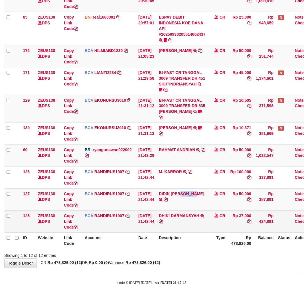
scroll to position [141, 0]
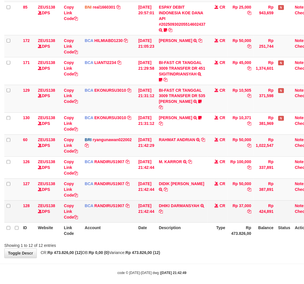
scroll to position [155, 0]
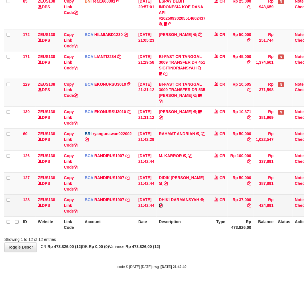
click at [163, 204] on icon at bounding box center [161, 206] width 4 height 4
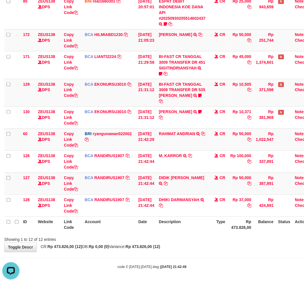
scroll to position [0, 0]
click at [201, 243] on div "**********" at bounding box center [152, 62] width 304 height 379
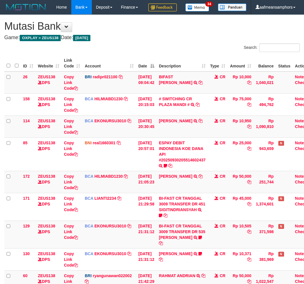
scroll to position [125, 0]
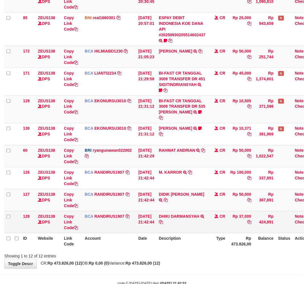
click at [218, 233] on td "CR" at bounding box center [218, 222] width 20 height 22
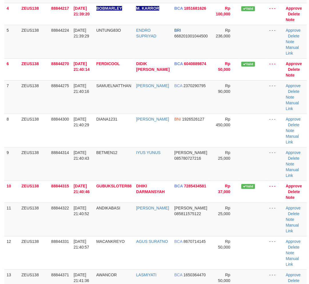
scroll to position [203, 0]
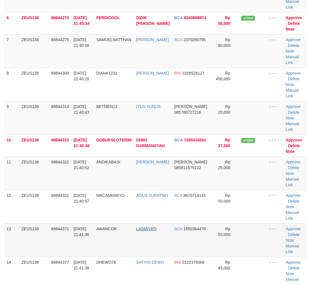
drag, startPoint x: 146, startPoint y: 223, endPoint x: 141, endPoint y: 227, distance: 6.0
click at [146, 227] on td "LASMIYATI" at bounding box center [153, 239] width 38 height 33
drag, startPoint x: 123, startPoint y: 235, endPoint x: 2, endPoint y: 239, distance: 120.6
click at [117, 235] on tr "13 ZEUS138 88844371 [DATE] 21:41:36 [GEOGRAPHIC_DATA] [GEOGRAPHIC_DATA] BCA 165…" at bounding box center [155, 239] width 302 height 33
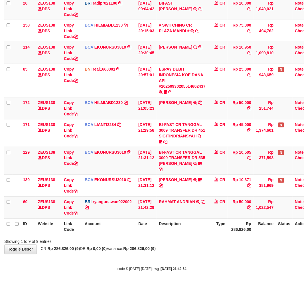
scroll to position [89, 0]
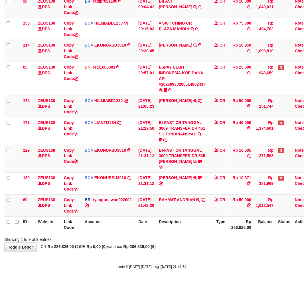
click at [184, 247] on div "**********" at bounding box center [152, 95] width 304 height 313
click at [165, 245] on div "**********" at bounding box center [152, 95] width 304 height 313
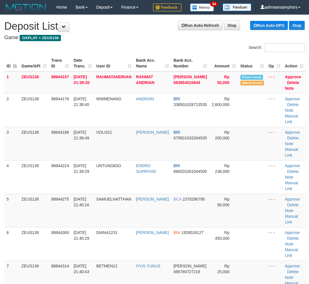
scroll to position [203, 0]
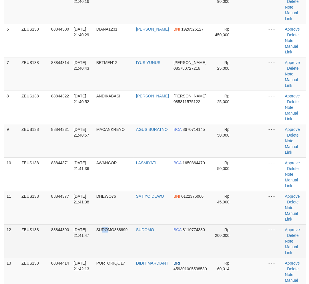
drag, startPoint x: 104, startPoint y: 229, endPoint x: 101, endPoint y: 228, distance: 2.9
click at [108, 228] on span "SUDOMO888999" at bounding box center [111, 229] width 31 height 5
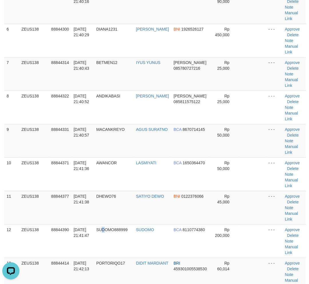
scroll to position [0, 0]
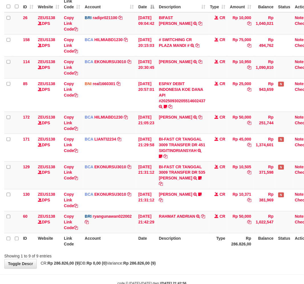
scroll to position [89, 0]
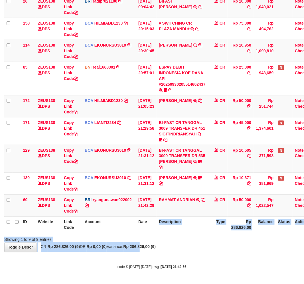
drag, startPoint x: 152, startPoint y: 248, endPoint x: 155, endPoint y: 248, distance: 3.1
click at [155, 248] on div "**********" at bounding box center [152, 95] width 304 height 313
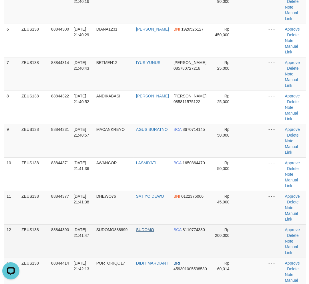
click at [150, 228] on tr "12 ZEUS138 88844390 30/09/2025 21:41:47 SUDOMO888999 SUDOMO BCA 8110774380 Rp 2…" at bounding box center [154, 240] width 301 height 33
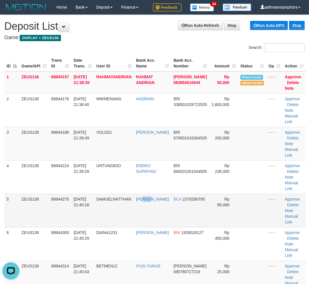
drag, startPoint x: 159, startPoint y: 224, endPoint x: 145, endPoint y: 222, distance: 14.5
click at [159, 223] on td "SAMUEL" at bounding box center [152, 210] width 37 height 33
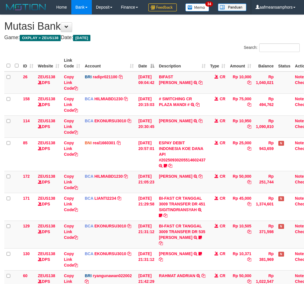
scroll to position [89, 0]
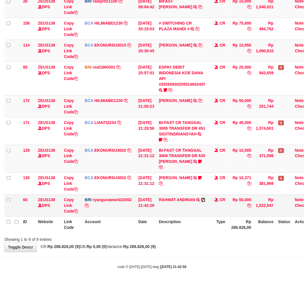
click at [206, 201] on icon at bounding box center [204, 200] width 4 height 4
drag, startPoint x: 204, startPoint y: 224, endPoint x: 208, endPoint y: 223, distance: 3.8
click at [204, 224] on th "Description" at bounding box center [182, 225] width 51 height 16
click at [212, 222] on tr "ID Website Link Code Account Date Description Type Rp 286.826,00 Balance Status…" at bounding box center [160, 225] width 312 height 16
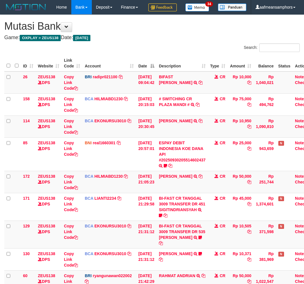
click at [208, 248] on td "[PERSON_NAME] TRSF E-BANKING CR 3009/FTSCY/WS95271 10371.00[PERSON_NAME] ID: ka…" at bounding box center [182, 259] width 51 height 22
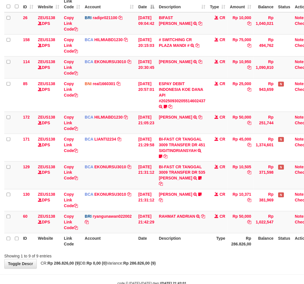
click at [183, 249] on th "Description" at bounding box center [182, 241] width 51 height 16
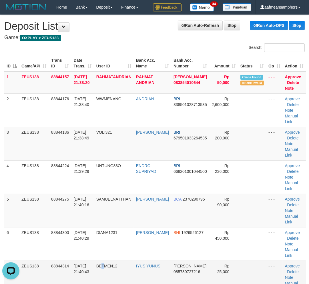
drag, startPoint x: 106, startPoint y: 261, endPoint x: 103, endPoint y: 261, distance: 3.2
click at [103, 261] on td "BETMEN12" at bounding box center [114, 276] width 40 height 33
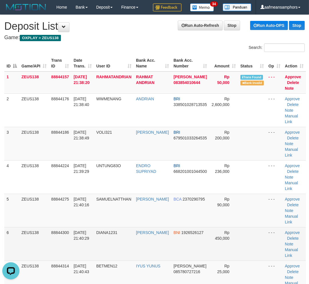
drag, startPoint x: 100, startPoint y: 256, endPoint x: 97, endPoint y: 251, distance: 6.2
click at [101, 255] on td "DIANA1231" at bounding box center [114, 243] width 40 height 33
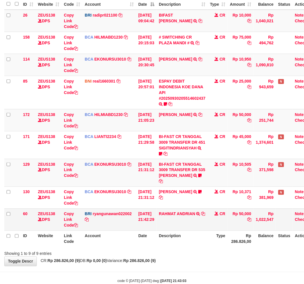
scroll to position [88, 0]
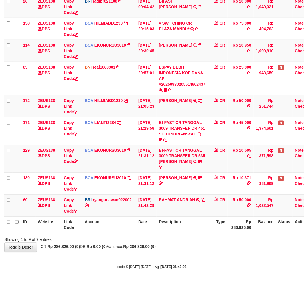
click at [169, 239] on div "Showing 1 to 9 of 9 entries" at bounding box center [152, 239] width 304 height 8
click at [174, 235] on div "ID Website Link Code Account Date Description Type Amount Balance Status Action…" at bounding box center [152, 106] width 304 height 257
click at [183, 256] on body "Toggle navigation Home Bank Account List Load By Website Group [OXPLAY] ZEUS138…" at bounding box center [152, 104] width 304 height 360
click at [192, 233] on div "ID Website Link Code Account Date Description Type Amount Balance Status Action…" at bounding box center [152, 106] width 304 height 257
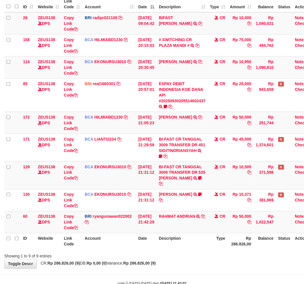
scroll to position [89, 0]
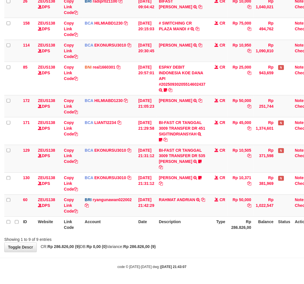
click at [187, 250] on div "**********" at bounding box center [152, 95] width 304 height 313
click at [188, 249] on div "**********" at bounding box center [152, 95] width 304 height 313
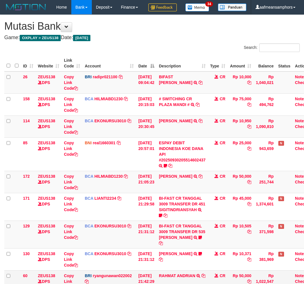
scroll to position [59, 0]
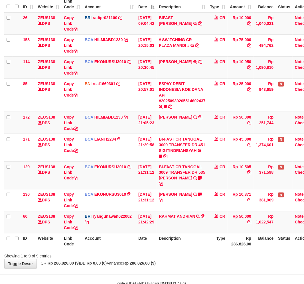
scroll to position [73, 0]
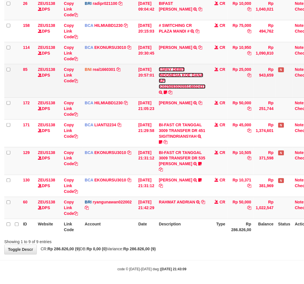
click at [190, 89] on link "ESPAY DEBIT INDONESIA KOE DANA API #20250930205514602437" at bounding box center [182, 78] width 47 height 22
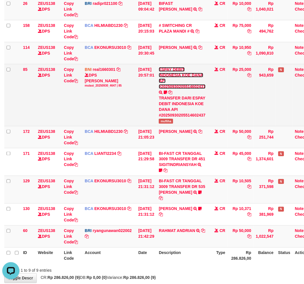
scroll to position [0, 0]
click at [167, 124] on span "mufliha" at bounding box center [166, 121] width 14 height 5
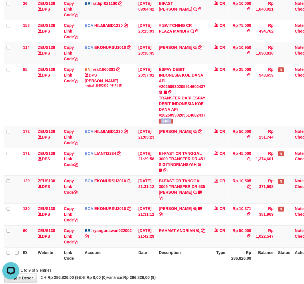
copy span "mufliha"
click at [181, 262] on th "Description" at bounding box center [182, 255] width 51 height 16
click at [184, 247] on td "RAHMAT ANDRIAN TRANSFER NBMB RAHMAT ANDRIAN TO RYAN GUNAWAN" at bounding box center [182, 236] width 51 height 22
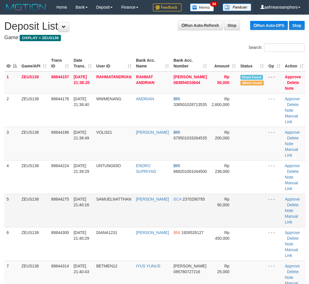
drag, startPoint x: 118, startPoint y: 201, endPoint x: 122, endPoint y: 200, distance: 3.6
click at [122, 200] on td "SAMUELNATTHAN" at bounding box center [114, 210] width 40 height 33
click at [122, 203] on td "SAMUELNATTHAN" at bounding box center [114, 210] width 40 height 33
click at [106, 194] on td "SAMUELNATTHAN" at bounding box center [114, 210] width 40 height 33
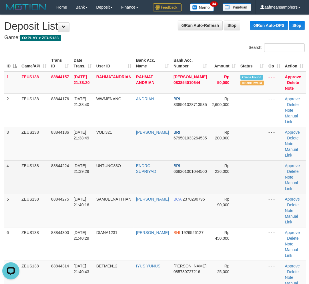
drag, startPoint x: 111, startPoint y: 166, endPoint x: 113, endPoint y: 165, distance: 3.1
click at [111, 166] on td "UNTUNG83O" at bounding box center [114, 176] width 40 height 33
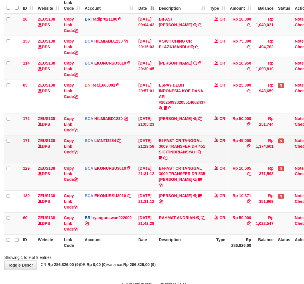
scroll to position [89, 0]
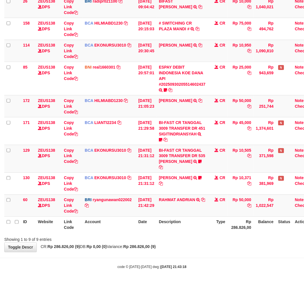
click at [179, 217] on th "Description" at bounding box center [182, 225] width 51 height 16
click at [193, 211] on td "RAHMAT ANDRIAN TRANSFER NBMB RAHMAT ANDRIAN TO RYAN GUNAWAN" at bounding box center [182, 206] width 51 height 22
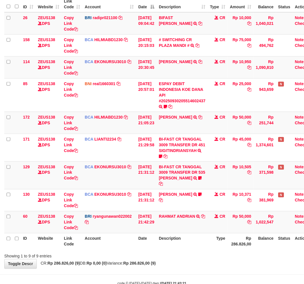
scroll to position [89, 0]
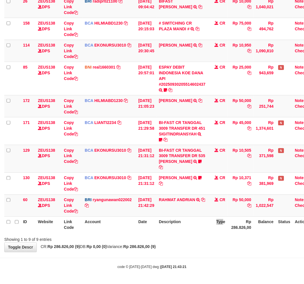
drag, startPoint x: 226, startPoint y: 227, endPoint x: 216, endPoint y: 227, distance: 10.6
click at [216, 227] on th "Type" at bounding box center [218, 225] width 20 height 16
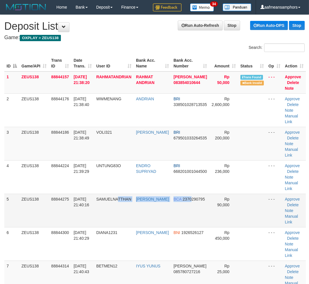
drag, startPoint x: 177, startPoint y: 208, endPoint x: 187, endPoint y: 207, distance: 9.5
click at [187, 207] on tr "5 ZEUS138 88844275 [DATE] 21:40:16 SAMUELNATTHAN [PERSON_NAME] BCA 2370290795 R…" at bounding box center [154, 210] width 301 height 33
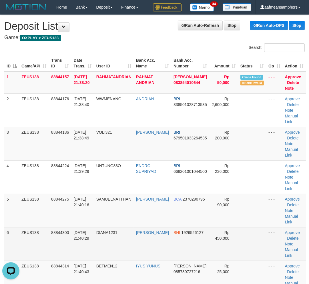
drag, startPoint x: 167, startPoint y: 249, endPoint x: 163, endPoint y: 248, distance: 3.2
click at [163, 248] on tr "6 ZEUS138 88844300 30/09/2025 21:40:29 DIANA1231 RISKA DIANA SARI BNI 192652612…" at bounding box center [154, 243] width 301 height 33
click at [149, 246] on td "RISKA DIANA SARI" at bounding box center [152, 243] width 37 height 33
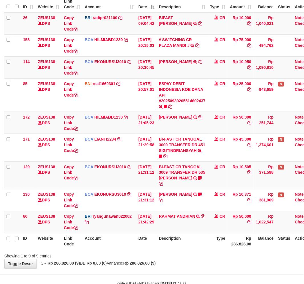
scroll to position [89, 0]
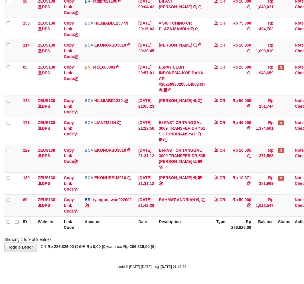
click at [195, 217] on th "Description" at bounding box center [182, 225] width 51 height 16
click at [190, 215] on td "[PERSON_NAME] TRANSFER NBMB [PERSON_NAME][DEMOGRAPHIC_DATA] TO [PERSON_NAME]" at bounding box center [182, 206] width 51 height 22
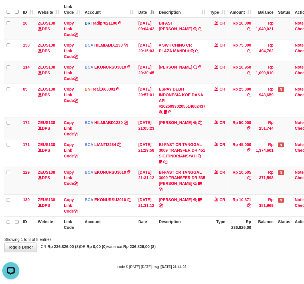
click at [240, 246] on div "**********" at bounding box center [152, 106] width 304 height 291
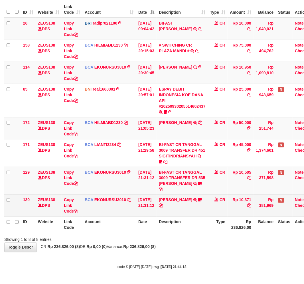
click at [153, 231] on table "ID Website Link Code Account Date Description Type Amount Balance Status Action…" at bounding box center [160, 116] width 312 height 231
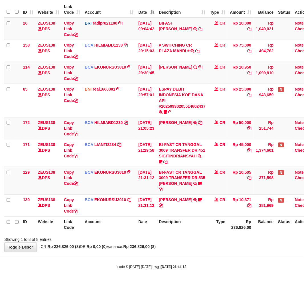
scroll to position [67, 0]
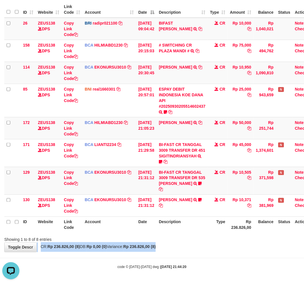
drag, startPoint x: 189, startPoint y: 242, endPoint x: 175, endPoint y: 249, distance: 16.0
click at [173, 249] on div "**********" at bounding box center [152, 106] width 304 height 291
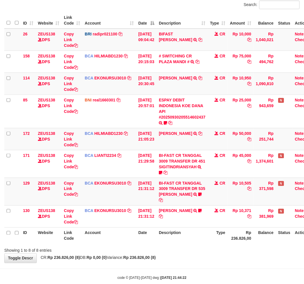
drag, startPoint x: 0, startPoint y: 0, endPoint x: 175, endPoint y: 247, distance: 302.5
click at [175, 244] on th "Description" at bounding box center [182, 235] width 51 height 16
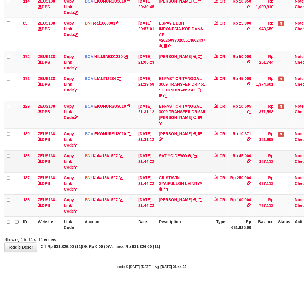
scroll to position [133, 0]
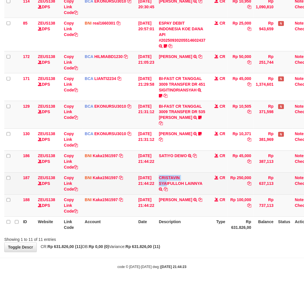
drag, startPoint x: 162, startPoint y: 174, endPoint x: 171, endPoint y: 186, distance: 15.3
click at [171, 186] on td "CRISTAVIN SYAIFULLOH LAINNYA TRF/PAY/TOP-UP ECHANNEL CRISTAVIN SYAIFULLOH LAINN…" at bounding box center [182, 184] width 51 height 22
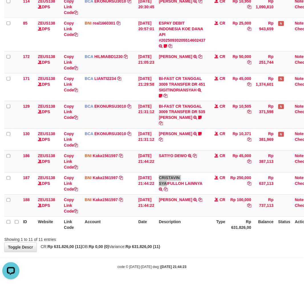
scroll to position [0, 0]
drag, startPoint x: 69, startPoint y: 184, endPoint x: 146, endPoint y: 162, distance: 79.8
click at [69, 184] on link "Copy Link Code" at bounding box center [71, 184] width 14 height 16
click at [205, 245] on div "**********" at bounding box center [152, 73] width 304 height 357
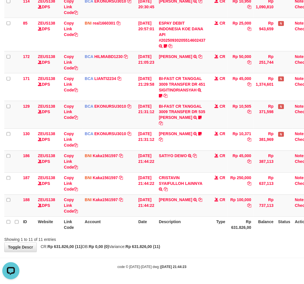
drag, startPoint x: 203, startPoint y: 244, endPoint x: 308, endPoint y: 240, distance: 105.2
click at [203, 244] on div "**********" at bounding box center [152, 73] width 304 height 357
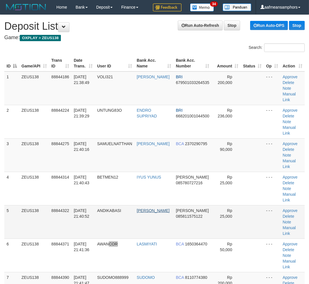
drag, startPoint x: 129, startPoint y: 241, endPoint x: 152, endPoint y: 217, distance: 32.7
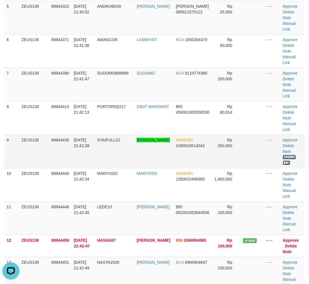
click at [284, 156] on link "Manual Link" at bounding box center [288, 160] width 13 height 10
click at [282, 155] on link "Manual Link" at bounding box center [288, 160] width 13 height 10
click at [283, 155] on link "Manual Link" at bounding box center [288, 160] width 13 height 10
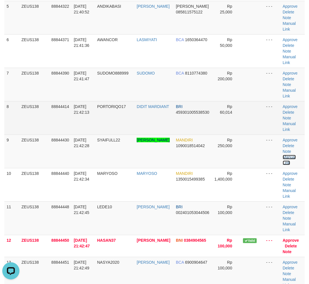
click at [282, 155] on link "Manual Link" at bounding box center [288, 160] width 13 height 10
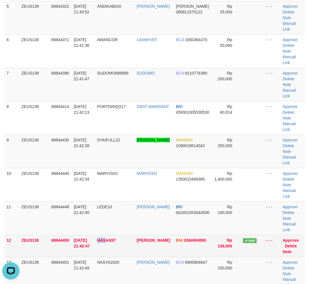
click at [93, 243] on tr "12 ZEUS138 88844450 30/09/2025 21:42:47 HASAN37 HASAN IDRIS BNI 0384904565 Rp 1…" at bounding box center [154, 246] width 300 height 22
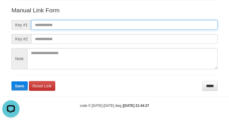
click at [167, 23] on input "text" at bounding box center [124, 25] width 186 height 10
paste input "**********"
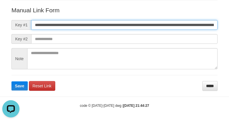
scroll to position [0, 400]
type input "**********"
click at [11, 81] on button "Save" at bounding box center [19, 85] width 16 height 9
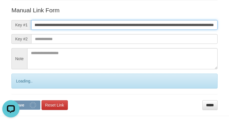
click at [11, 100] on button "Save" at bounding box center [25, 104] width 29 height 9
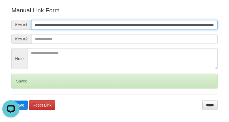
click at [11, 100] on button "Save" at bounding box center [19, 104] width 16 height 9
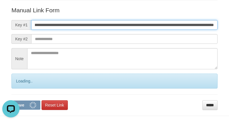
click at [11, 100] on button "Save" at bounding box center [25, 104] width 29 height 9
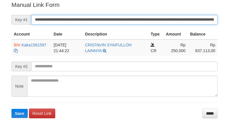
click at [137, 21] on input "**********" at bounding box center [124, 20] width 186 height 10
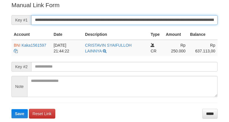
click at [11, 109] on button "Save" at bounding box center [19, 113] width 16 height 9
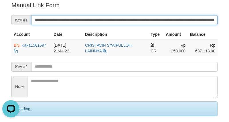
scroll to position [0, 0]
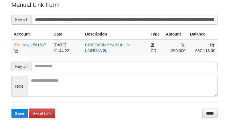
click at [11, 109] on button "Save" at bounding box center [19, 113] width 16 height 9
click at [117, 21] on input "**********" at bounding box center [124, 20] width 186 height 10
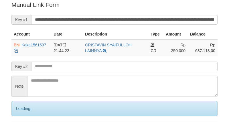
scroll to position [115, 0]
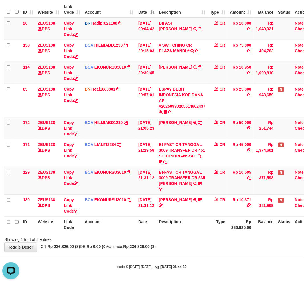
drag, startPoint x: 130, startPoint y: 264, endPoint x: 130, endPoint y: 261, distance: 3.7
click at [130, 265] on small "code © [DATE]-[DATE] dwg | [DATE] 21:44:39" at bounding box center [152, 267] width 69 height 4
drag, startPoint x: 130, startPoint y: 261, endPoint x: 144, endPoint y: 261, distance: 14.6
click at [142, 261] on body "Toggle navigation Home Bank Account List Load By Website Group [OXPLAY] ZEUS138…" at bounding box center [152, 115] width 304 height 338
click at [168, 254] on body "Toggle navigation Home Bank Account List Load By Website Group [OXPLAY] ZEUS138…" at bounding box center [152, 115] width 304 height 338
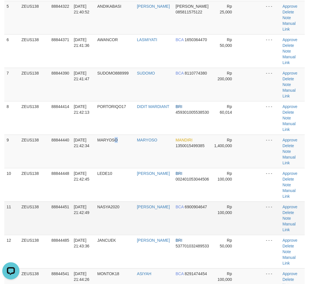
drag, startPoint x: 119, startPoint y: 98, endPoint x: 22, endPoint y: 160, distance: 114.7
click at [118, 135] on td "MARYOSO" at bounding box center [115, 151] width 40 height 33
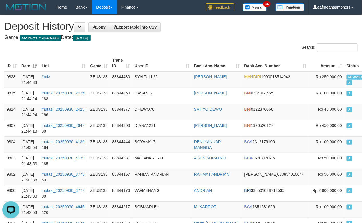
click at [170, 61] on th "User ID" at bounding box center [161, 63] width 59 height 16
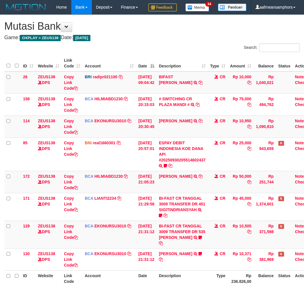
scroll to position [43, 0]
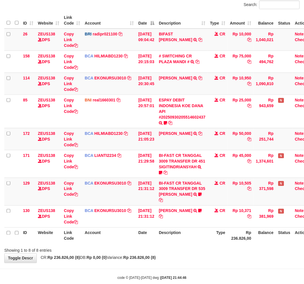
drag, startPoint x: 0, startPoint y: 0, endPoint x: 200, endPoint y: 255, distance: 324.5
click at [200, 244] on th "Description" at bounding box center [182, 235] width 51 height 16
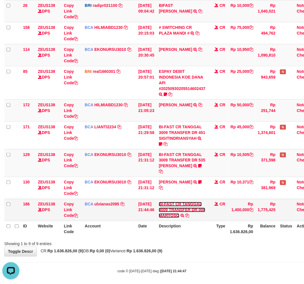
click at [173, 218] on link "BI-FAST CR TANGGAL 3009 TRANSFER DR 008 MARYOSO" at bounding box center [182, 210] width 47 height 16
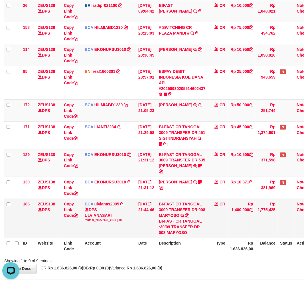
click at [175, 236] on div "BI-FAST CR TANGGAL :30/09 TRANSFER DR 008 MARYOSO" at bounding box center [182, 227] width 47 height 17
copy div "MARYOSO"
click at [69, 218] on link "Copy Link Code" at bounding box center [71, 210] width 14 height 16
copy div "MARYOSO"
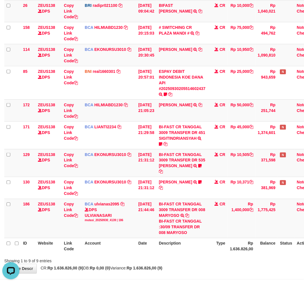
scroll to position [85, 0]
drag, startPoint x: 205, startPoint y: 246, endPoint x: 211, endPoint y: 244, distance: 5.7
click at [206, 236] on div "BI-FAST CR TANGGAL :30/09 TRANSFER DR 008 MARYOSO" at bounding box center [182, 227] width 47 height 17
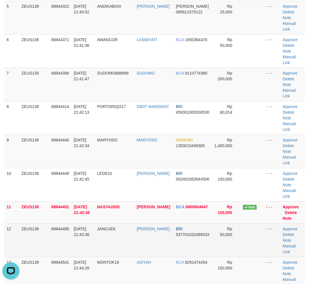
drag, startPoint x: 171, startPoint y: 256, endPoint x: 217, endPoint y: 173, distance: 95.8
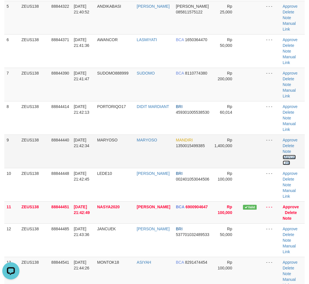
click at [288, 155] on link "Manual Link" at bounding box center [288, 160] width 13 height 10
click at [290, 155] on link "Manual Link" at bounding box center [288, 160] width 13 height 10
click at [282, 155] on link "Manual Link" at bounding box center [288, 160] width 13 height 10
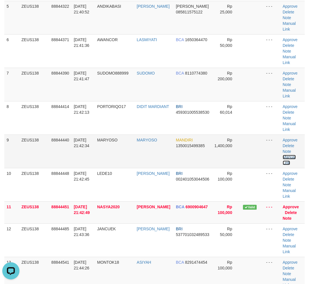
click at [282, 155] on link "Manual Link" at bounding box center [288, 160] width 13 height 10
drag, startPoint x: 135, startPoint y: 244, endPoint x: 1, endPoint y: 244, distance: 134.0
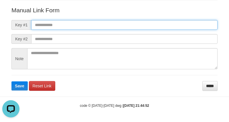
click at [156, 24] on input "text" at bounding box center [124, 25] width 186 height 10
paste input "**********"
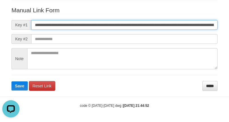
scroll to position [0, 397]
type input "**********"
click at [11, 81] on button "Save" at bounding box center [19, 85] width 16 height 9
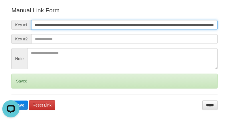
click at [11, 100] on button "Save" at bounding box center [19, 104] width 16 height 9
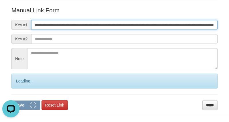
click at [11, 100] on button "Save" at bounding box center [25, 104] width 29 height 9
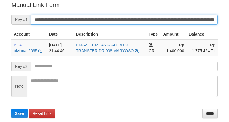
drag, startPoint x: 0, startPoint y: 0, endPoint x: 139, endPoint y: 17, distance: 139.9
click at [139, 17] on input "**********" at bounding box center [124, 20] width 186 height 10
click at [11, 109] on button "Save" at bounding box center [19, 113] width 16 height 9
click at [139, 17] on input "**********" at bounding box center [124, 20] width 186 height 10
click at [11, 109] on button "Save" at bounding box center [19, 113] width 16 height 9
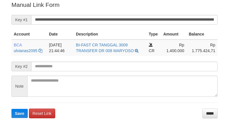
click at [131, 19] on input "**********" at bounding box center [124, 20] width 186 height 10
click at [11, 109] on button "Save" at bounding box center [19, 113] width 16 height 9
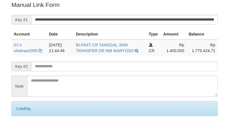
scroll to position [115, 0]
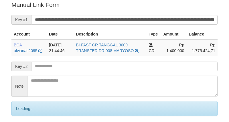
click at [128, 22] on input "**********" at bounding box center [124, 20] width 186 height 10
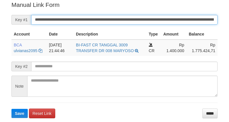
click at [106, 15] on input "**********" at bounding box center [124, 20] width 186 height 10
click at [11, 109] on button "Save" at bounding box center [19, 113] width 16 height 9
click at [106, 15] on input "**********" at bounding box center [124, 20] width 186 height 10
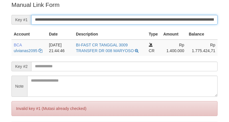
scroll to position [115, 0]
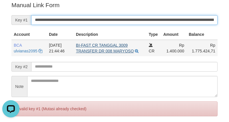
scroll to position [0, 0]
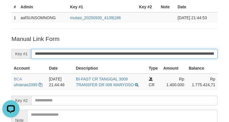
scroll to position [20, 0]
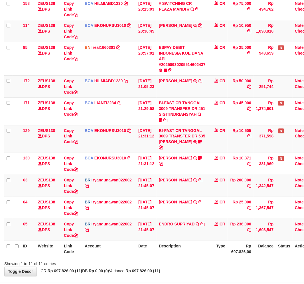
scroll to position [133, 0]
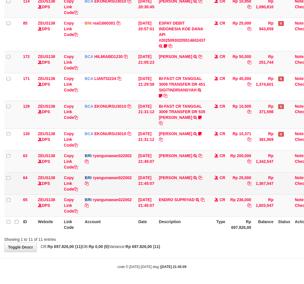
click at [179, 175] on td "DANA SURYASURAAND TRANSFER NBMB DANA SURYASURAAND TO RYAN GUNAWAN" at bounding box center [182, 184] width 51 height 22
copy td "SURYASURAAND"
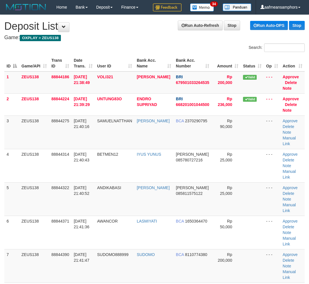
scroll to position [204, 0]
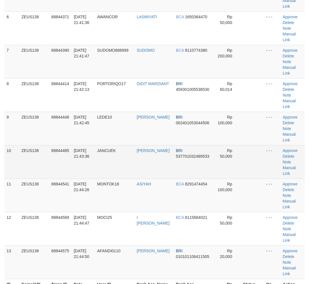
drag, startPoint x: 179, startPoint y: 257, endPoint x: 223, endPoint y: 118, distance: 145.8
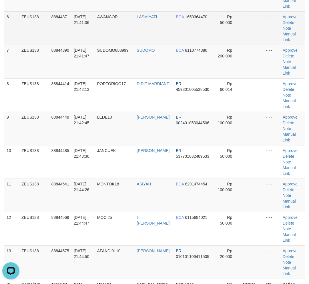
scroll to position [36, 0]
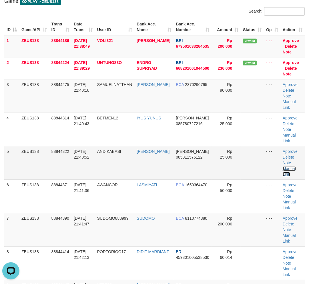
click at [287, 166] on link "Manual Link" at bounding box center [288, 171] width 13 height 10
click at [282, 166] on link "Manual Link" at bounding box center [288, 171] width 13 height 10
click at [288, 166] on link "Manual Link" at bounding box center [288, 171] width 13 height 10
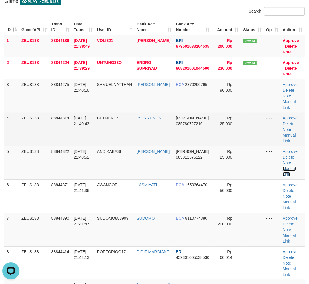
click at [282, 166] on link "Manual Link" at bounding box center [288, 171] width 13 height 10
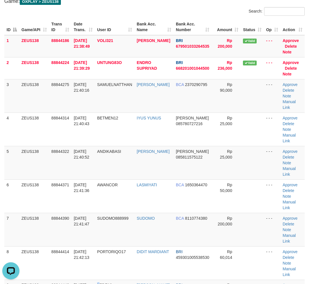
drag, startPoint x: 102, startPoint y: 247, endPoint x: 0, endPoint y: 241, distance: 101.6
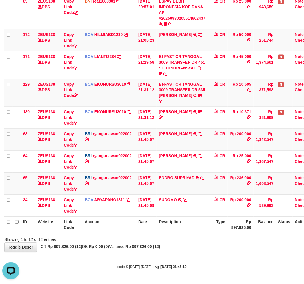
drag, startPoint x: 205, startPoint y: 262, endPoint x: 195, endPoint y: 253, distance: 13.3
click at [205, 262] on body "Toggle navigation Home Bank Account List Load By Website Group [OXPLAY] ZEUS138…" at bounding box center [152, 71] width 304 height 426
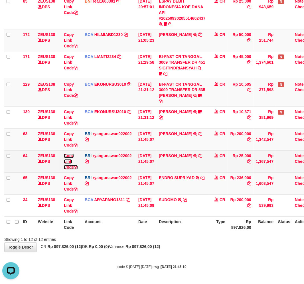
click at [67, 167] on link "Copy Link Code" at bounding box center [71, 162] width 14 height 16
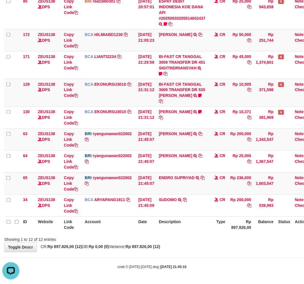
scroll to position [72, 0]
drag, startPoint x: 207, startPoint y: 253, endPoint x: 204, endPoint y: 252, distance: 3.2
click at [206, 252] on div "**********" at bounding box center [152, 62] width 304 height 379
drag, startPoint x: 204, startPoint y: 252, endPoint x: 209, endPoint y: 250, distance: 5.4
click at [206, 251] on div "**********" at bounding box center [152, 62] width 304 height 379
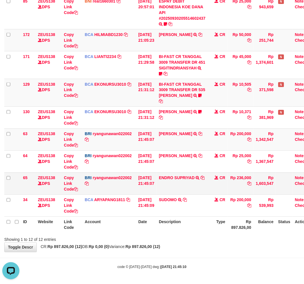
scroll to position [155, 0]
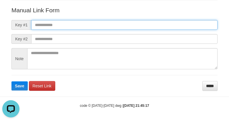
click at [157, 23] on input "text" at bounding box center [124, 25] width 186 height 10
paste input "**********"
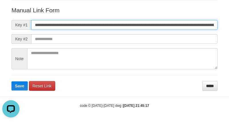
scroll to position [0, 321]
type input "**********"
click at [11, 81] on button "Save" at bounding box center [19, 85] width 16 height 9
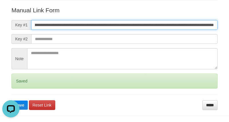
click at [11, 100] on button "Save" at bounding box center [19, 104] width 16 height 9
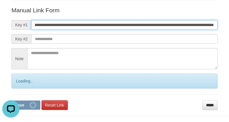
click at [11, 100] on button "Save" at bounding box center [25, 104] width 29 height 9
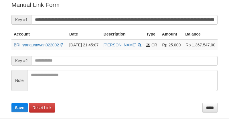
click at [150, 11] on form "**********" at bounding box center [114, 56] width 206 height 111
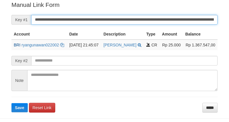
click at [147, 18] on input "**********" at bounding box center [124, 20] width 186 height 10
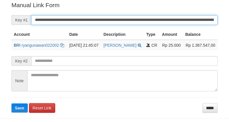
click at [147, 18] on input "**********" at bounding box center [124, 20] width 186 height 10
click at [11, 103] on button "Save" at bounding box center [19, 107] width 16 height 9
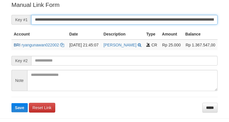
click at [151, 23] on input "**********" at bounding box center [124, 20] width 186 height 10
click at [11, 103] on button "Save" at bounding box center [19, 107] width 16 height 9
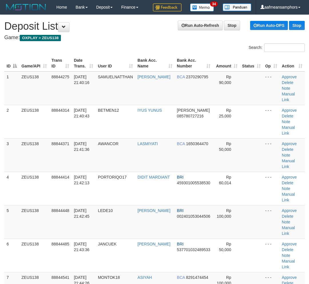
scroll to position [13, 0]
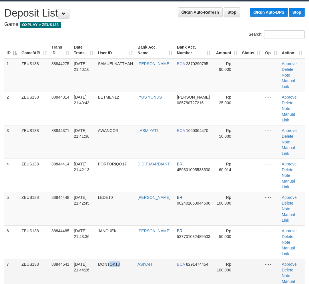
drag, startPoint x: 127, startPoint y: 230, endPoint x: 87, endPoint y: 229, distance: 39.4
click at [127, 259] on td "MONTOK18" at bounding box center [115, 275] width 40 height 33
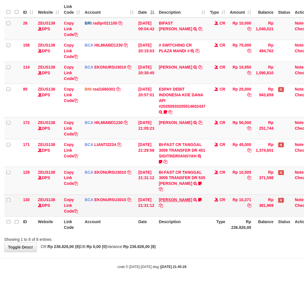
scroll to position [67, 0]
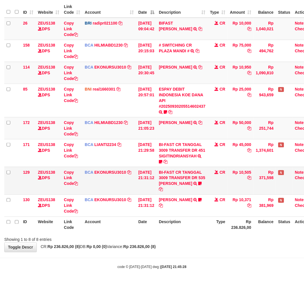
click at [187, 186] on td "BI-FAST CR TANGGAL 3009 TRANSFER DR 535 [PERSON_NAME]-FAST CR TANGGAL :30/09 TR…" at bounding box center [182, 181] width 51 height 28
click at [187, 186] on link "BI-FAST CR TANGGAL 3009 TRANSFER DR 535 [PERSON_NAME]" at bounding box center [182, 178] width 47 height 16
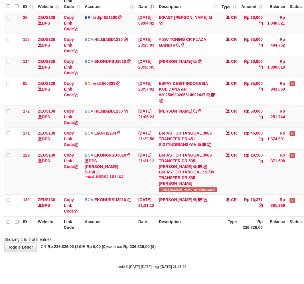
click at [185, 236] on div "Search: ID Website Link Code Account Date Description Type Amount Balance Statu…" at bounding box center [152, 113] width 296 height 258
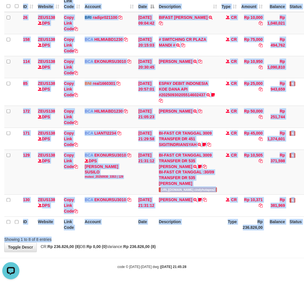
scroll to position [0, 0]
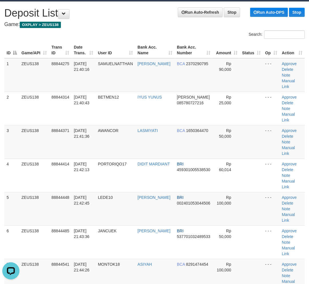
drag, startPoint x: 75, startPoint y: 218, endPoint x: 1, endPoint y: 223, distance: 74.4
click at [76, 225] on td "30/09/2025 21:43:36" at bounding box center [83, 241] width 24 height 33
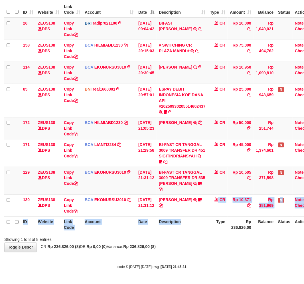
click at [191, 232] on table "ID Website Link Code Account Date Description Type Amount Balance Status Action…" at bounding box center [160, 116] width 312 height 231
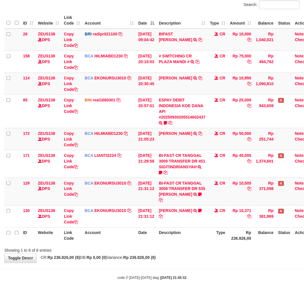
scroll to position [67, 0]
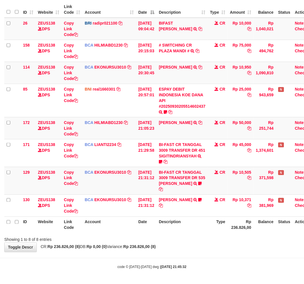
click at [143, 241] on div "Showing 1 to 8 of 8 entries" at bounding box center [152, 239] width 304 height 8
click at [148, 238] on div "Showing 1 to 8 of 8 entries" at bounding box center [152, 239] width 304 height 8
drag, startPoint x: 153, startPoint y: 235, endPoint x: 308, endPoint y: 215, distance: 155.9
click at [153, 235] on div at bounding box center [216, 235] width 178 height 0
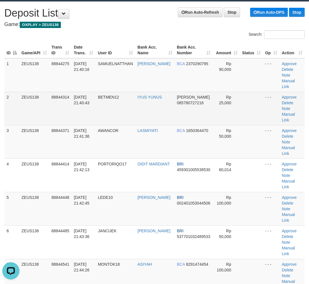
click at [147, 94] on td "IYUS YUNUS" at bounding box center [154, 108] width 39 height 33
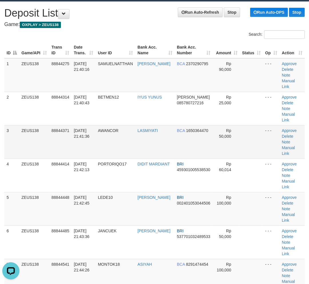
click at [77, 136] on td "30/09/2025 21:41:36" at bounding box center [83, 141] width 24 height 33
click at [90, 137] on td "30/09/2025 21:41:36" at bounding box center [83, 141] width 24 height 33
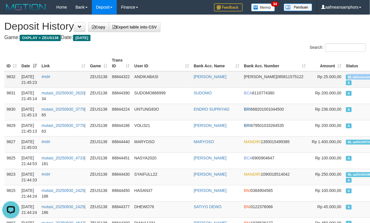
drag, startPoint x: 324, startPoint y: 77, endPoint x: 348, endPoint y: 76, distance: 24.0
click at [348, 76] on span "ML aafmeansamphors" at bounding box center [363, 77] width 35 height 5
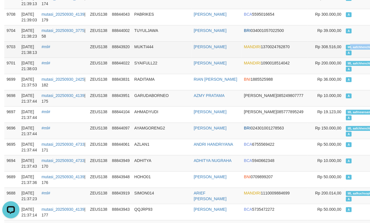
copy span "L aafchhenchhou"
drag, startPoint x: 324, startPoint y: 47, endPoint x: 350, endPoint y: 47, distance: 25.4
click at [350, 47] on span "ML aafchhenchhouy" at bounding box center [362, 47] width 33 height 5
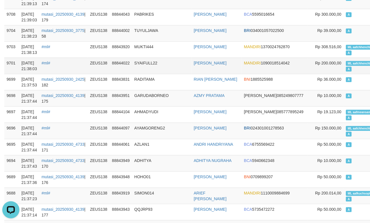
click at [131, 63] on td "88844022" at bounding box center [121, 66] width 22 height 16
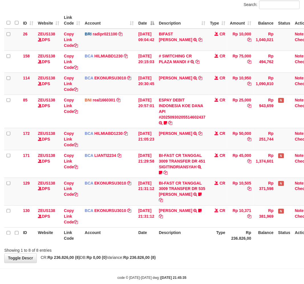
scroll to position [67, 0]
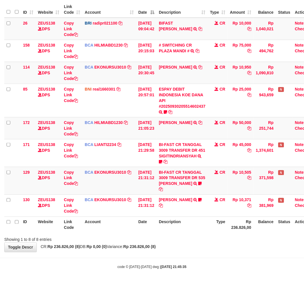
click at [225, 269] on div "code © 2012-2018 dwg | 2025/09/30 21:45:35" at bounding box center [152, 267] width 304 height 6
click at [234, 264] on body "Toggle navigation Home Bank Account List Load By Website Group [OXPLAY] ZEUS138…" at bounding box center [152, 115] width 304 height 338
click at [233, 264] on div "code © 2012-2018 dwg | 2025/09/30 21:45:35" at bounding box center [152, 267] width 304 height 6
click at [229, 264] on div "code © 2012-2018 dwg | 2025/09/30 21:45:35" at bounding box center [152, 267] width 304 height 6
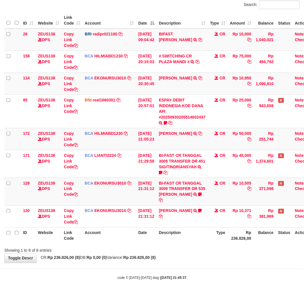
click at [230, 253] on div "Showing 1 to 8 of 8 entries" at bounding box center [152, 249] width 304 height 8
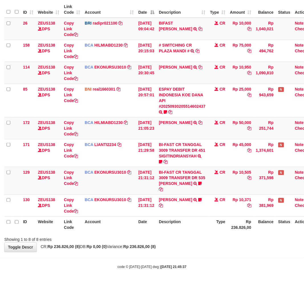
drag, startPoint x: 0, startPoint y: 0, endPoint x: 230, endPoint y: 264, distance: 350.0
click at [229, 263] on body "Toggle navigation Home Bank Account List Load By Website Group [OXPLAY] ZEUS138…" at bounding box center [152, 115] width 304 height 338
click at [231, 264] on div "code © 2012-2018 dwg | 2025/09/30 21:45:37" at bounding box center [152, 267] width 304 height 6
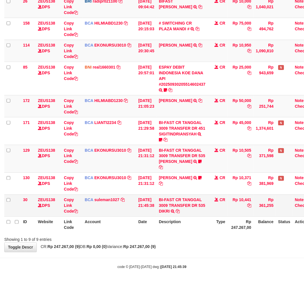
scroll to position [89, 0]
drag, startPoint x: 187, startPoint y: 206, endPoint x: 183, endPoint y: 219, distance: 13.2
click at [187, 205] on link "BI-FAST CR TANGGAL 3009 TRANSFER DR 535 DIKRI" at bounding box center [182, 206] width 47 height 16
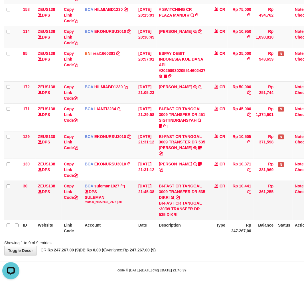
scroll to position [0, 0]
click at [175, 218] on div "BI-FAST CR TANGGAL :30/09 TRANSFER DR 535 DIKRI" at bounding box center [182, 209] width 47 height 17
copy div "DIKRI"
click at [169, 236] on th "Description" at bounding box center [182, 228] width 51 height 16
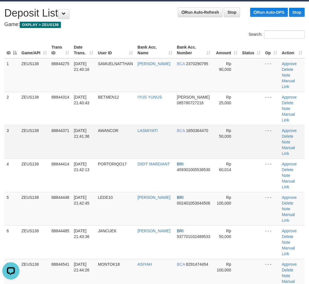
click at [107, 125] on td "AWANCOR" at bounding box center [115, 141] width 40 height 33
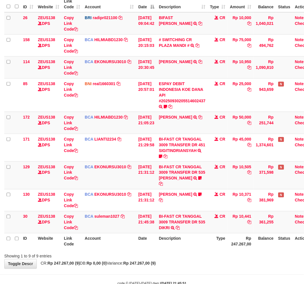
scroll to position [89, 0]
click at [207, 233] on td "BI-FAST CR TANGGAL 3009 TRANSFER DR 535 DIKRI BI-FAST CR TANGGAL :30/09 TRANSFE…" at bounding box center [182, 222] width 51 height 22
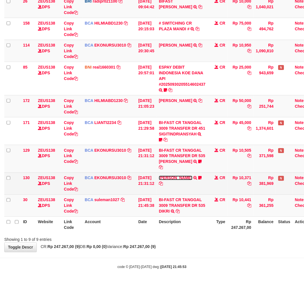
click at [191, 178] on link "[PERSON_NAME]" at bounding box center [175, 178] width 33 height 5
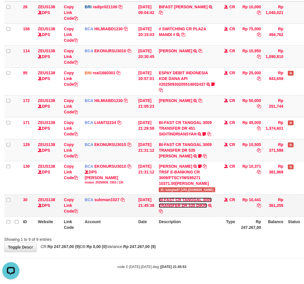
click at [188, 206] on link "BI-FAST CR TANGGAL 3009 TRANSFER DR 535 DIKRI" at bounding box center [185, 203] width 53 height 10
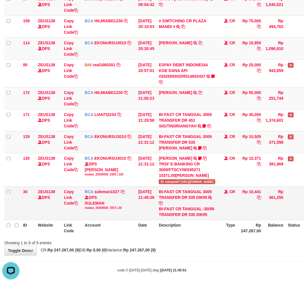
click at [204, 218] on div "BI-FAST CR TANGGAL :30/09 TRANSFER DR 535 DIKRI" at bounding box center [187, 211] width 57 height 11
drag, startPoint x: 204, startPoint y: 218, endPoint x: 207, endPoint y: 217, distance: 3.0
click at [204, 218] on div "BI-FAST CR TANGGAL :30/09 TRANSFER DR 535 DIKRI" at bounding box center [187, 211] width 57 height 11
copy div "DIKRI"
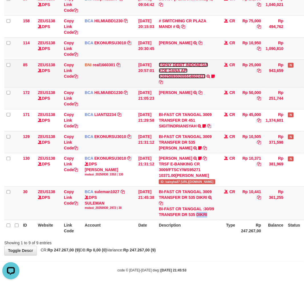
click at [186, 79] on link "ESPAY DEBIT INDONESIA KOE DANA API #20250930205514602437" at bounding box center [183, 71] width 49 height 16
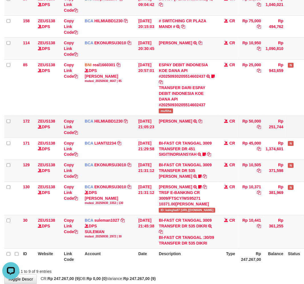
click at [174, 120] on td "DIDI MULYADI TRSF E-BANKING CR 3009/FTSCY/WS95051 50000.002025093079493145 TRFD…" at bounding box center [187, 127] width 61 height 22
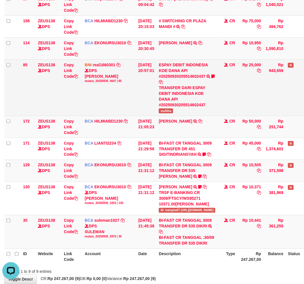
click at [171, 113] on span "mufliha" at bounding box center [166, 111] width 14 height 5
copy span "mufliha"
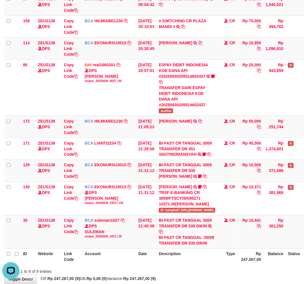
click at [162, 261] on th "Description" at bounding box center [187, 256] width 61 height 16
click at [172, 256] on th "Description" at bounding box center [187, 256] width 61 height 16
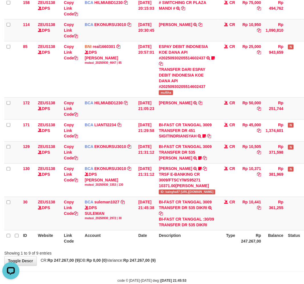
scroll to position [107, 0]
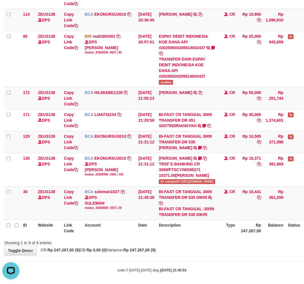
click at [200, 245] on div "**********" at bounding box center [152, 81] width 304 height 347
click at [209, 238] on div "Showing 1 to 9 of 9 entries" at bounding box center [152, 242] width 304 height 8
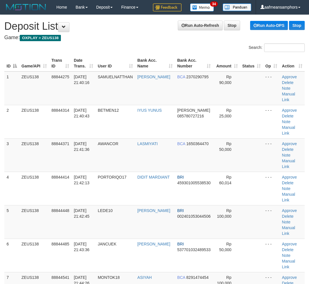
scroll to position [13, 0]
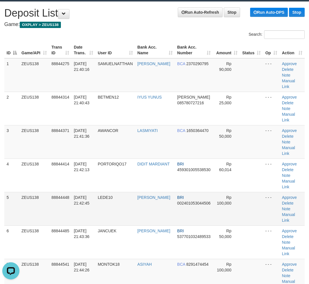
click at [175, 224] on tr "5 ZEUS138 88844448 30/09/2025 21:42:45 LEDE10 ALFONSIUS LETS BRI 00240105304450…" at bounding box center [154, 208] width 300 height 33
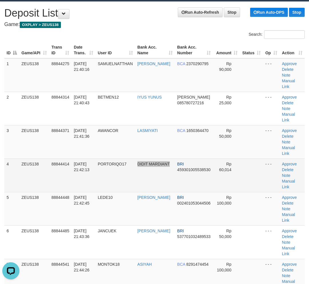
click at [167, 169] on tr "4 ZEUS138 88844414 30/09/2025 21:42:13 PORTORIQO17 DIDIT MARDIANT BRI 459301005…" at bounding box center [154, 175] width 300 height 33
click at [82, 186] on td "[DATE] 21:42:13" at bounding box center [83, 175] width 24 height 33
click at [88, 184] on td "[DATE] 21:42:13" at bounding box center [83, 175] width 24 height 33
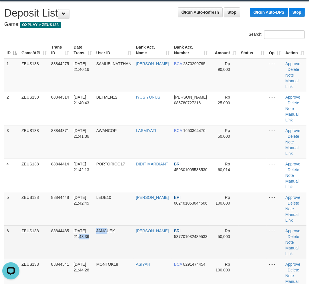
drag, startPoint x: 109, startPoint y: 229, endPoint x: 91, endPoint y: 229, distance: 18.6
click at [107, 229] on tr "6 ZEUS138 88844485 [DATE] 21:43:36 [GEOGRAPHIC_DATA] [PERSON_NAME] BRI 53770103…" at bounding box center [155, 241] width 302 height 33
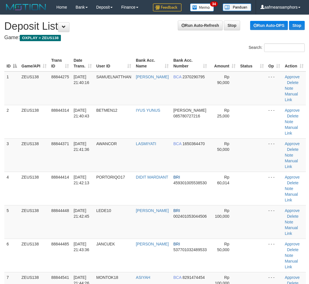
scroll to position [13, 0]
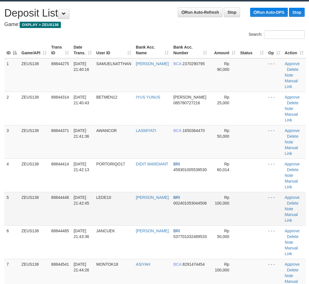
click at [151, 213] on tr "5 ZEUS138 88844448 [DATE] 21:42:45 LEDE10 [PERSON_NAME] BRI 002401053044506 Rp …" at bounding box center [154, 208] width 301 height 33
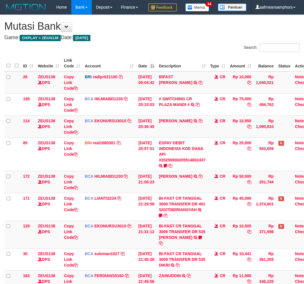
scroll to position [89, 0]
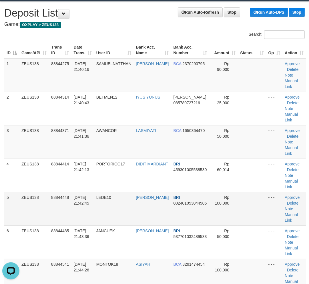
click at [179, 215] on tr "5 ZEUS138 88844448 30/09/2025 21:42:45 LEDE10 ALFONSIUS LETS BRI 00240105304450…" at bounding box center [154, 208] width 301 height 33
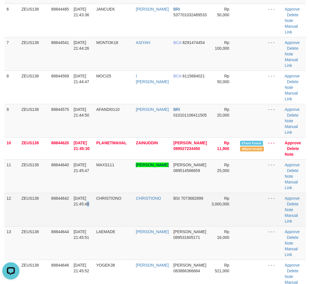
drag, startPoint x: 90, startPoint y: 204, endPoint x: 57, endPoint y: 201, distance: 32.7
click at [81, 203] on span "30/09/2025 21:45:48" at bounding box center [81, 201] width 16 height 10
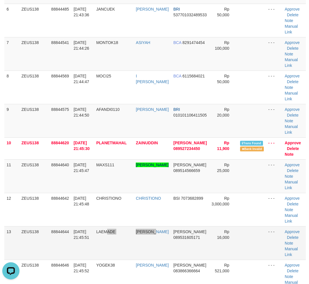
click at [147, 246] on tr "13 ZEUS138 88844644 30/09/2025 21:45:51 LAEMADE YUDI SUHARNES DANA 089531605171…" at bounding box center [154, 242] width 301 height 33
click at [146, 245] on td "YUDI SUHARNES" at bounding box center [151, 242] width 37 height 33
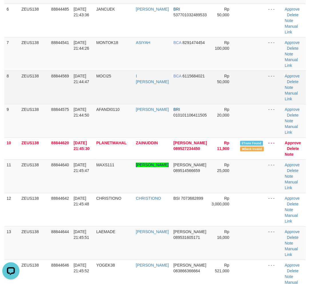
scroll to position [71, 0]
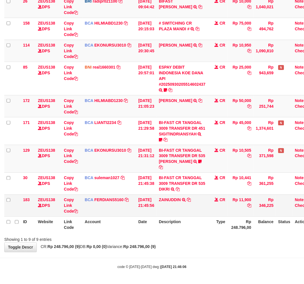
scroll to position [89, 0]
click at [191, 199] on icon at bounding box center [189, 200] width 4 height 4
click at [209, 242] on div "Showing 1 to 9 of 9 entries" at bounding box center [152, 239] width 304 height 8
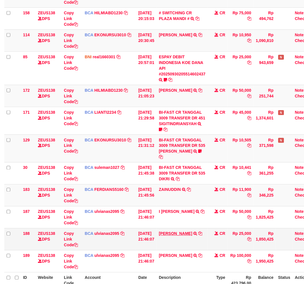
scroll to position [155, 0]
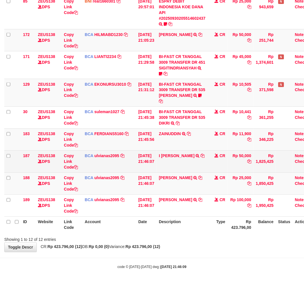
click at [198, 169] on td "I WAYAN BENY PERYA TRSF E-BANKING CR 3009/FTSCY/WS95031 50000.00I WAYAN BENY PE…" at bounding box center [182, 162] width 51 height 22
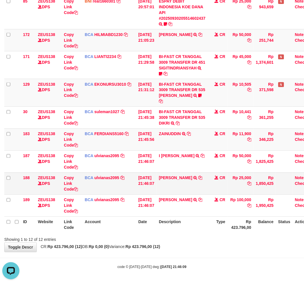
scroll to position [0, 0]
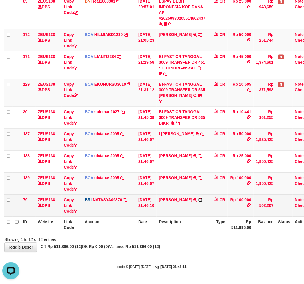
click at [203, 200] on icon at bounding box center [201, 200] width 4 height 4
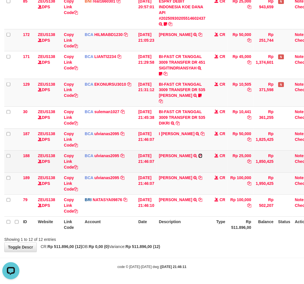
click at [199, 158] on icon at bounding box center [201, 156] width 4 height 4
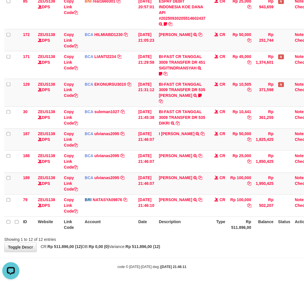
click at [207, 253] on body "Toggle navigation Home Bank Account List Load By Website Group [OXPLAY] ZEUS138…" at bounding box center [152, 71] width 304 height 426
click at [218, 252] on body "Toggle navigation Home Bank Account List Load By Website Group [OXPLAY] ZEUS138…" at bounding box center [152, 71] width 304 height 426
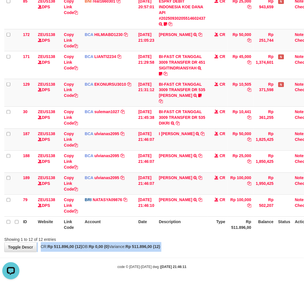
click at [218, 252] on body "Toggle navigation Home Bank Account List Load By Website Group [OXPLAY] ZEUS138…" at bounding box center [152, 71] width 304 height 426
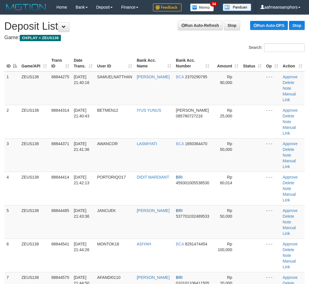
scroll to position [13, 0]
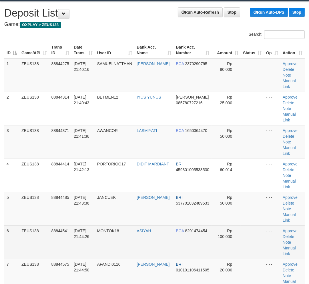
click at [123, 239] on td "MONTOK18" at bounding box center [115, 241] width 40 height 33
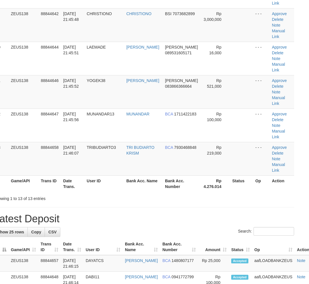
click at [142, 218] on h1 "Latest Deposit" at bounding box center [144, 218] width 300 height 11
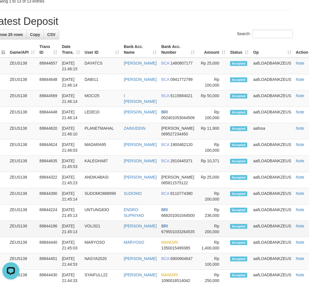
click at [144, 233] on td "EKO PRASETYO" at bounding box center [139, 229] width 37 height 16
click at [111, 232] on td "VOLI321" at bounding box center [101, 229] width 39 height 16
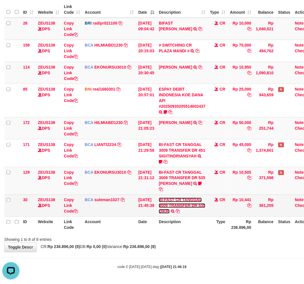
click at [187, 209] on link "BI-FAST CR TANGGAL 3009 TRANSFER DR 535 DIKRI" at bounding box center [182, 206] width 47 height 16
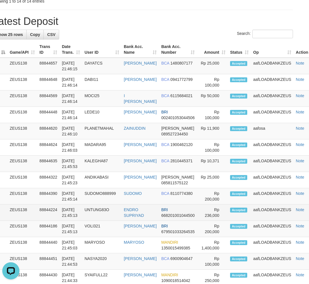
click at [132, 221] on tr "10 ZEUS138 88844224 30/09/2025 21:45:13 UNTUNG83O ENDRO SUPRIYAD BRI 6682010010…" at bounding box center [155, 213] width 324 height 16
click at [119, 213] on td "UNTUNG83O" at bounding box center [101, 213] width 39 height 16
click at [110, 213] on td "UNTUNG83O" at bounding box center [101, 213] width 39 height 16
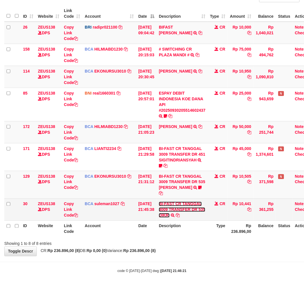
click at [171, 218] on link "BI-FAST CR TANGGAL 3009 TRANSFER DR 535 DIKRI" at bounding box center [182, 210] width 47 height 16
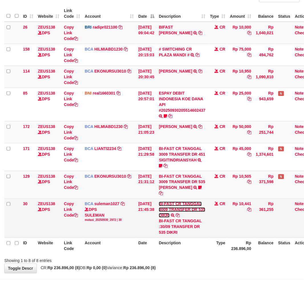
scroll to position [77, 0]
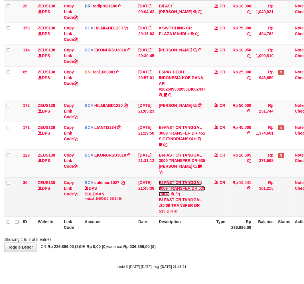
click at [171, 229] on table "ID Website Link Code Account Date Description Type Amount Balance Status Action…" at bounding box center [160, 108] width 312 height 248
click at [170, 214] on div "BI-FAST CR TANGGAL :30/09 TRANSFER DR 535 DIKRI" at bounding box center [182, 205] width 47 height 17
click at [174, 214] on div "BI-FAST CR TANGGAL :30/09 TRANSFER DR 535 DIKRI" at bounding box center [182, 205] width 47 height 17
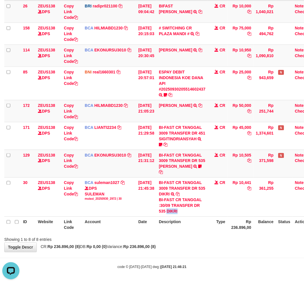
copy div "DIKRI"
click at [197, 267] on body "Toggle navigation Home Bank Account List Load By Website Group [OXPLAY] ZEUS138…" at bounding box center [152, 106] width 304 height 355
click at [199, 264] on body "Toggle navigation Home Bank Account List Load By Website Group [OXPLAY] ZEUS138…" at bounding box center [152, 106] width 304 height 355
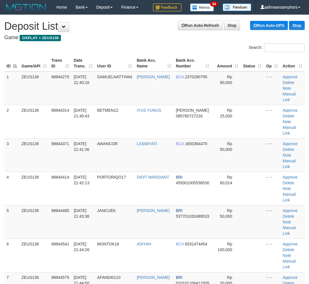
scroll to position [559, 12]
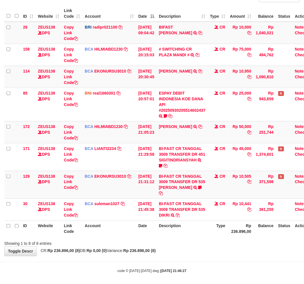
scroll to position [67, 0]
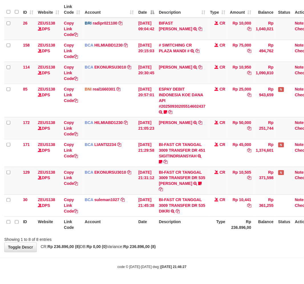
drag, startPoint x: 202, startPoint y: 263, endPoint x: 205, endPoint y: 263, distance: 3.2
click at [205, 263] on body "Toggle navigation Home Bank Account List Load By Website Group [OXPLAY] ZEUS138…" at bounding box center [152, 115] width 304 height 338
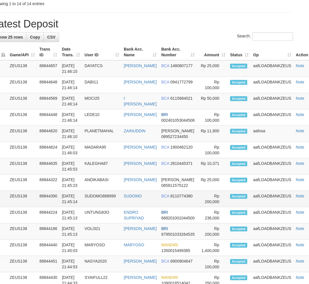
click at [132, 191] on td "SURYA SURA ANDIKA" at bounding box center [139, 183] width 37 height 16
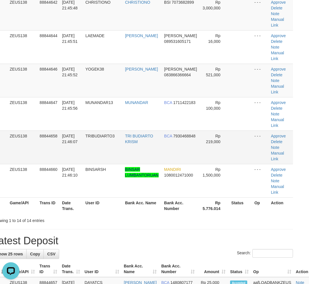
scroll to position [273, 12]
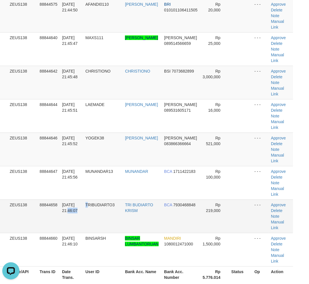
drag, startPoint x: 89, startPoint y: 204, endPoint x: 83, endPoint y: 204, distance: 6.0
click at [83, 204] on tr "13 ZEUS138 88844658 30/09/2025 21:46:07 TRIBUDIARTO3 TRI BUDIARTO KRISM BCA 793…" at bounding box center [143, 215] width 300 height 33
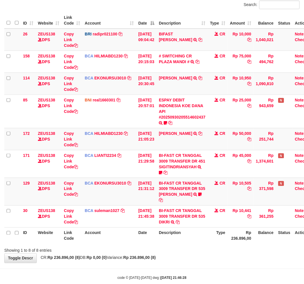
scroll to position [67, 0]
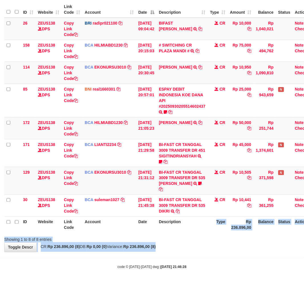
click at [200, 247] on div "**********" at bounding box center [152, 106] width 304 height 291
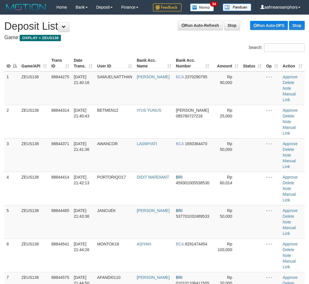
scroll to position [273, 12]
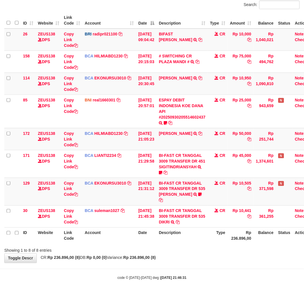
scroll to position [57, 0]
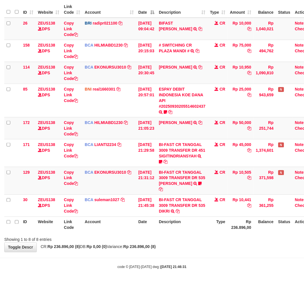
click at [180, 243] on div "Showing 1 to 8 of 8 entries" at bounding box center [152, 239] width 304 height 8
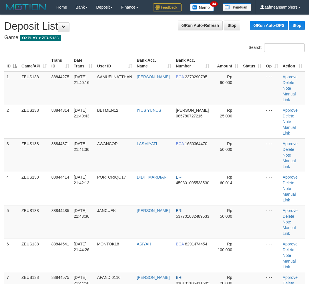
scroll to position [273, 12]
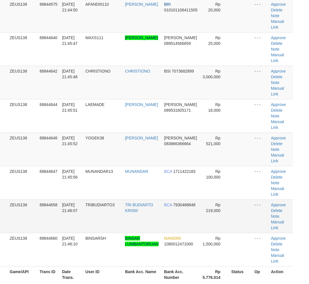
drag, startPoint x: 107, startPoint y: 188, endPoint x: 1, endPoint y: 228, distance: 112.5
click at [105, 188] on td "MUNANDAR13" at bounding box center [103, 182] width 40 height 33
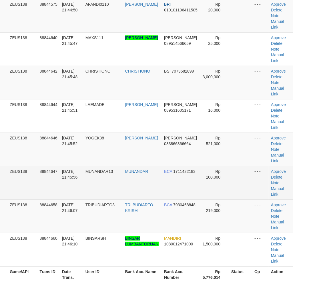
click at [123, 185] on td "MUNANDAR13" at bounding box center [103, 182] width 40 height 33
drag, startPoint x: 147, startPoint y: 187, endPoint x: 1, endPoint y: 195, distance: 145.9
click at [144, 187] on td "MUNANDAR" at bounding box center [142, 182] width 39 height 33
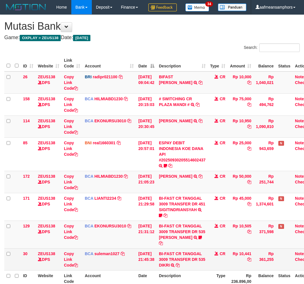
scroll to position [44, 0]
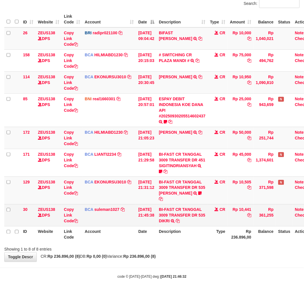
drag, startPoint x: 205, startPoint y: 237, endPoint x: 213, endPoint y: 233, distance: 8.6
click at [205, 226] on td "BI-FAST CR TANGGAL 3009 TRANSFER DR 535 DIKRI BI-FAST CR TANGGAL :30/09 TRANSFE…" at bounding box center [182, 215] width 51 height 22
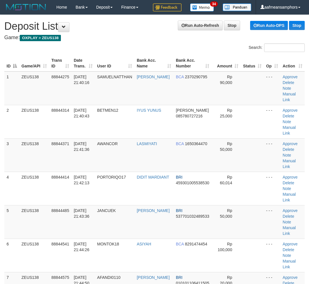
scroll to position [273, 12]
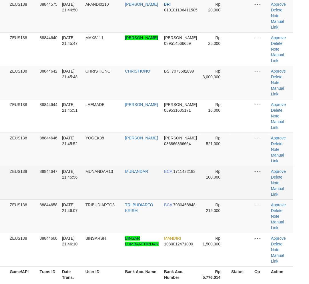
click at [131, 181] on td "MUNANDAR" at bounding box center [142, 182] width 39 height 33
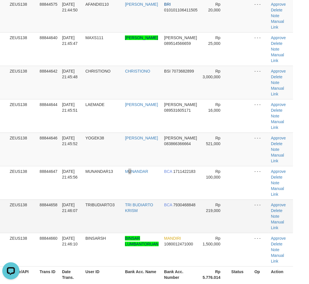
scroll to position [0, 0]
drag, startPoint x: 135, startPoint y: 200, endPoint x: 1, endPoint y: 215, distance: 135.4
click at [134, 200] on td "TRI BUDIARTO KRISM" at bounding box center [142, 215] width 39 height 33
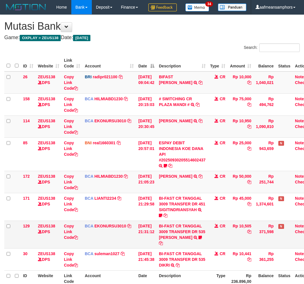
scroll to position [49, 0]
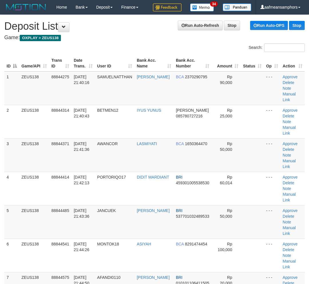
scroll to position [273, 12]
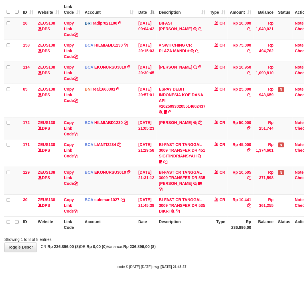
scroll to position [67, 0]
click at [216, 255] on body "Toggle navigation Home Bank Account List Load By Website Group [OXPLAY] ZEUS138…" at bounding box center [152, 115] width 304 height 338
click at [204, 248] on div "**********" at bounding box center [152, 106] width 304 height 291
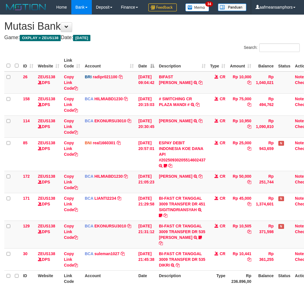
scroll to position [55, 0]
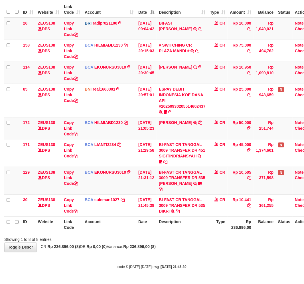
click at [225, 235] on div "ID Website Link Code Account Date Description Type Amount Balance Status Action…" at bounding box center [152, 117] width 304 height 235
drag, startPoint x: 201, startPoint y: 256, endPoint x: 198, endPoint y: 256, distance: 3.1
click at [198, 252] on div "**********" at bounding box center [152, 106] width 304 height 291
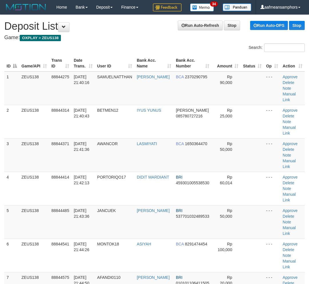
scroll to position [273, 12]
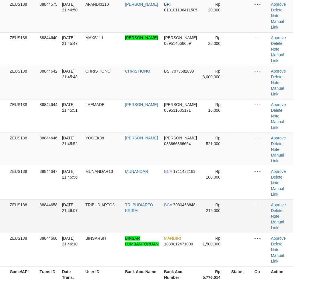
click at [125, 224] on td "TRI BUDIARTO KRISM" at bounding box center [142, 215] width 39 height 33
drag, startPoint x: 116, startPoint y: 222, endPoint x: 123, endPoint y: 221, distance: 7.2
click at [115, 222] on td "TRIBUDIARTO3" at bounding box center [103, 215] width 40 height 33
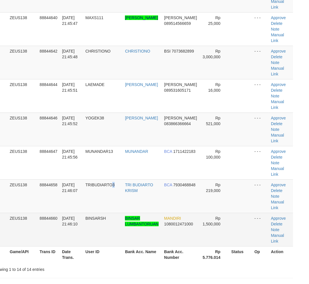
scroll to position [350, 12]
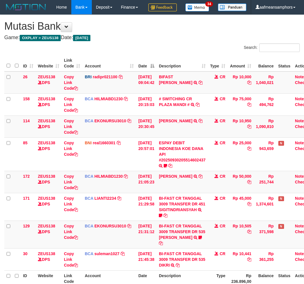
scroll to position [43, 0]
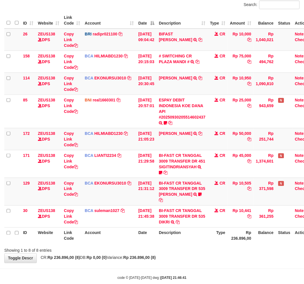
scroll to position [57, 0]
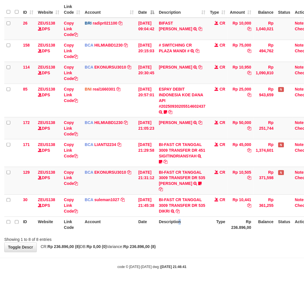
drag, startPoint x: 188, startPoint y: 239, endPoint x: 185, endPoint y: 239, distance: 3.0
click at [182, 233] on th "Description" at bounding box center [182, 225] width 51 height 16
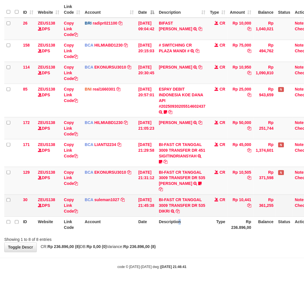
click at [182, 233] on th "Description" at bounding box center [182, 225] width 51 height 16
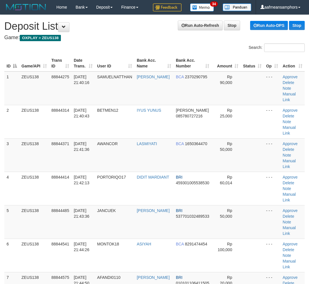
scroll to position [392, 12]
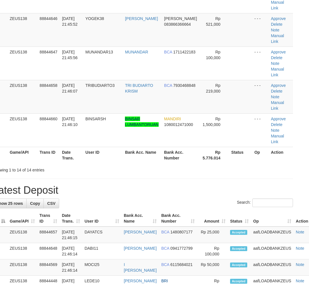
click at [150, 190] on h1 "Latest Deposit" at bounding box center [143, 190] width 300 height 11
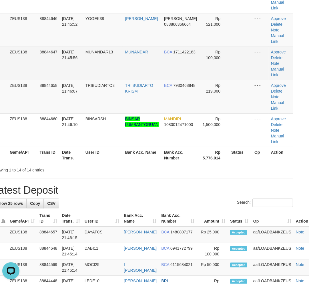
click at [101, 47] on td "MUNANDAR13" at bounding box center [103, 63] width 40 height 33
click at [102, 47] on td "MUNANDAR13" at bounding box center [103, 63] width 40 height 33
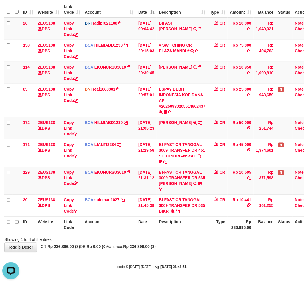
click at [155, 253] on body "Toggle navigation Home Bank Account List Load By Website Group [OXPLAY] ZEUS138…" at bounding box center [152, 115] width 304 height 338
click at [158, 252] on body "Toggle navigation Home Bank Account List Load By Website Group [OXPLAY] ZEUS138…" at bounding box center [152, 115] width 304 height 338
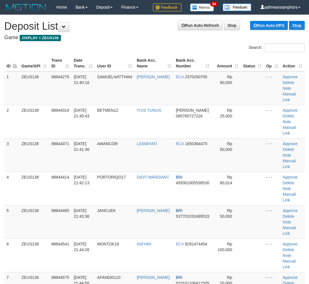
scroll to position [392, 12]
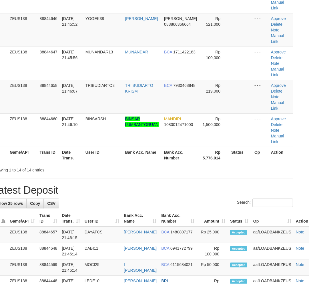
click at [163, 191] on h1 "Latest Deposit" at bounding box center [143, 190] width 300 height 11
click at [150, 193] on h1 "Latest Deposit" at bounding box center [143, 190] width 300 height 11
drag, startPoint x: 150, startPoint y: 193, endPoint x: 138, endPoint y: 193, distance: 12.0
click at [150, 193] on h1 "Latest Deposit" at bounding box center [143, 190] width 300 height 11
click at [66, 167] on div "Showing 1 to 14 of 14 entries" at bounding box center [53, 169] width 120 height 8
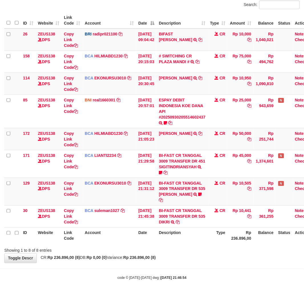
scroll to position [67, 0]
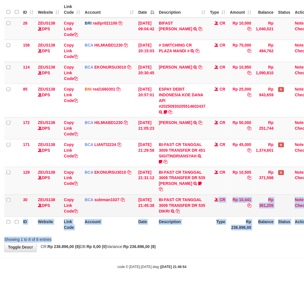
drag, startPoint x: 201, startPoint y: 237, endPoint x: 252, endPoint y: 207, distance: 60.4
click at [201, 237] on div "Search: ID Website Link Code Account Date Description Type Amount Balance Statu…" at bounding box center [152, 116] width 296 height 253
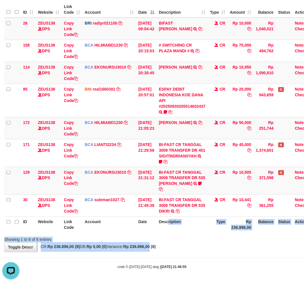
click at [164, 245] on div "**********" at bounding box center [152, 106] width 304 height 291
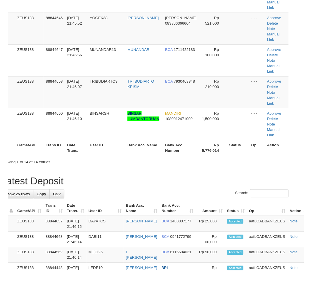
scroll to position [290, 0]
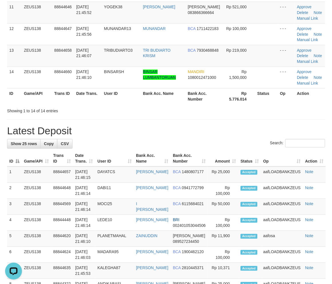
scroll to position [0, 0]
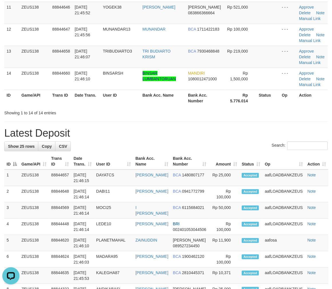
drag, startPoint x: 159, startPoint y: 169, endPoint x: 151, endPoint y: 152, distance: 18.2
click at [161, 167] on th "Bank Acc. Name" at bounding box center [151, 161] width 37 height 16
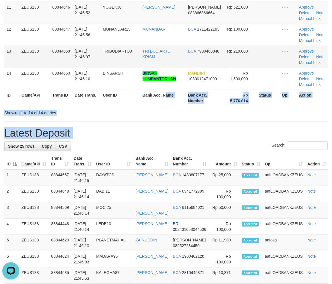
click at [169, 79] on div "**********" at bounding box center [166, 169] width 332 height 889
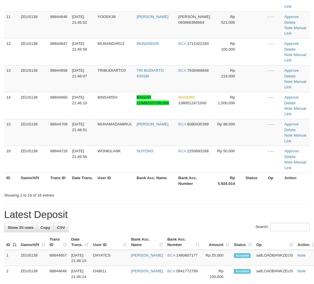
scroll to position [392, 0]
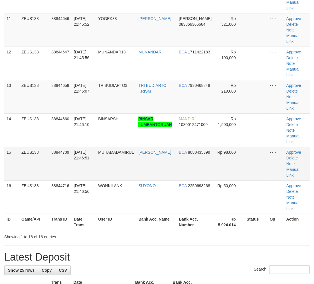
click at [85, 175] on td "[DATE] 21:46:51" at bounding box center [84, 163] width 24 height 33
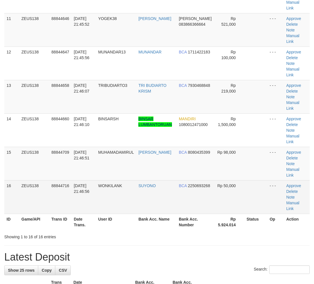
drag, startPoint x: 85, startPoint y: 175, endPoint x: 53, endPoint y: 182, distance: 31.9
click at [78, 177] on td "[DATE] 21:46:51" at bounding box center [84, 163] width 24 height 33
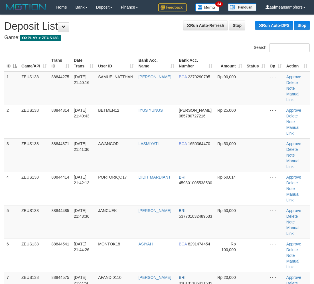
scroll to position [596, 0]
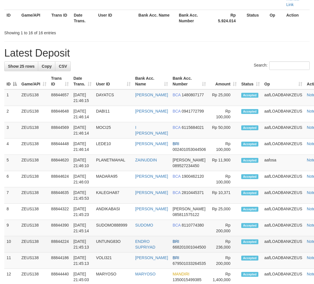
click at [67, 245] on td "88844224" at bounding box center [60, 244] width 22 height 16
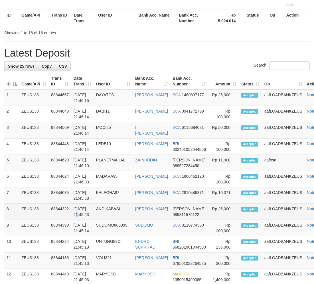
click at [91, 213] on td "30/09/2025 21:45:23" at bounding box center [82, 212] width 23 height 16
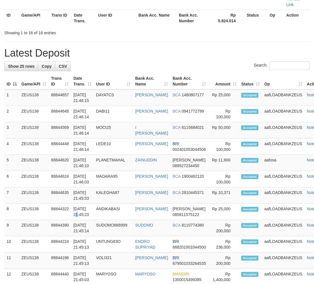
scroll to position [455, 0]
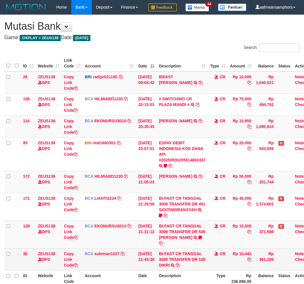
scroll to position [43, 0]
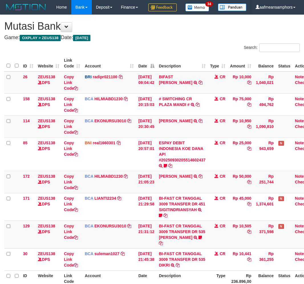
scroll to position [43, 0]
click at [181, 248] on td "BI-FAST CR TANGGAL 3009 TRANSFER DR 535 DIKRI BI-FAST CR TANGGAL :30/09 TRANSFE…" at bounding box center [182, 259] width 51 height 22
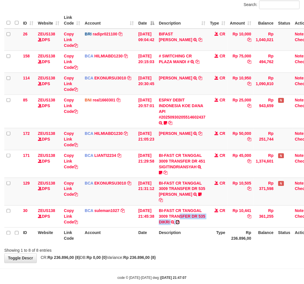
scroll to position [57, 0]
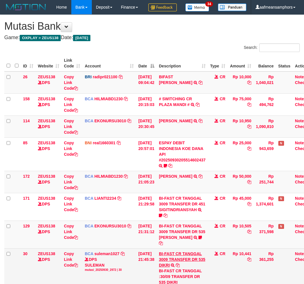
scroll to position [44, 0]
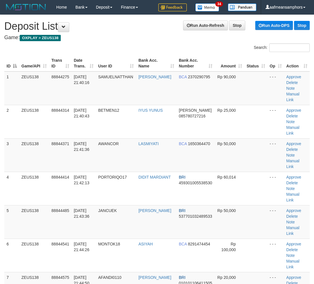
scroll to position [728, 0]
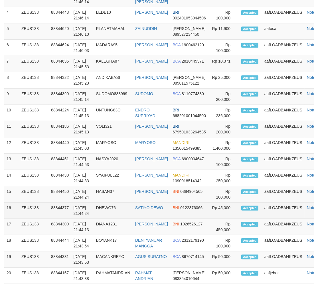
click at [109, 211] on td "DHEWO76" at bounding box center [113, 211] width 39 height 16
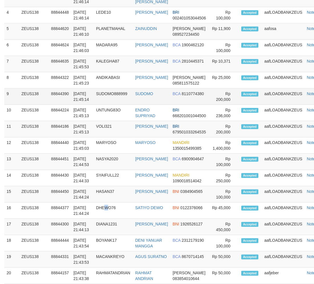
scroll to position [621, 0]
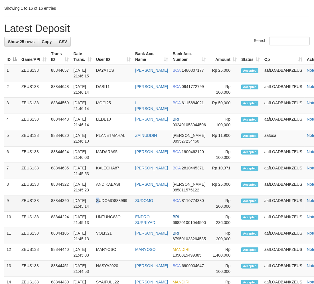
click at [99, 212] on td "SUDOMO888999" at bounding box center [113, 203] width 39 height 16
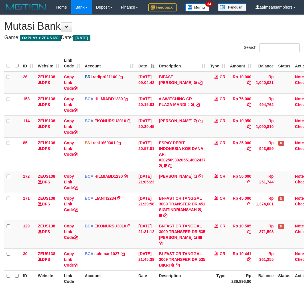
scroll to position [44, 0]
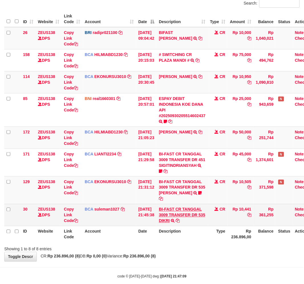
click at [191, 223] on link "BI-FAST CR TANGGAL 3009 TRANSFER DR 535 DIKRI" at bounding box center [182, 215] width 47 height 16
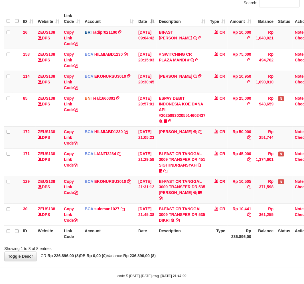
scroll to position [59, 0]
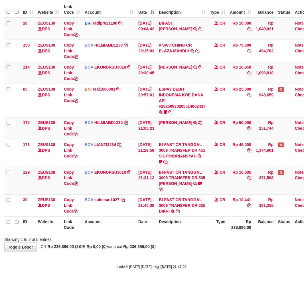
click at [193, 229] on th "Description" at bounding box center [182, 225] width 51 height 16
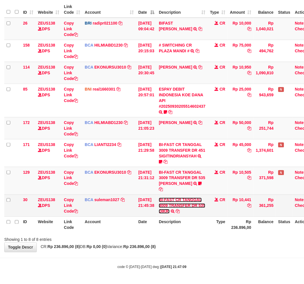
click at [189, 214] on link "BI-FAST CR TANGGAL 3009 TRANSFER DR 535 DIKRI" at bounding box center [182, 206] width 47 height 16
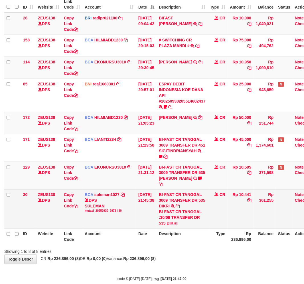
click at [172, 226] on div "BI-FAST CR TANGGAL :30/09 TRANSFER DR 535 DIKRI" at bounding box center [182, 217] width 47 height 17
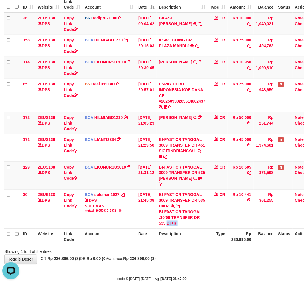
copy div "DIKRI"
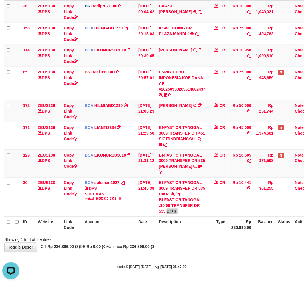
scroll to position [85, 0]
drag, startPoint x: 198, startPoint y: 236, endPoint x: 195, endPoint y: 237, distance: 3.2
click at [196, 237] on div "Showing 1 to 8 of 8 entries" at bounding box center [152, 239] width 304 height 8
click at [199, 234] on div "ID Website Link Code Account Date Description Type Amount Balance Status Action…" at bounding box center [152, 109] width 304 height 252
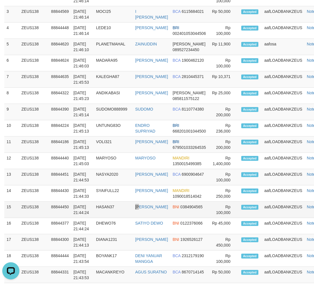
click at [143, 207] on tr "15 ZEUS138 88844450 30/09/2025 21:44:24 HASAN37 HASAN IDRIS BNI 0384904565 Rp 1…" at bounding box center [166, 210] width 324 height 16
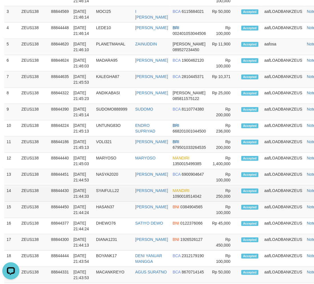
click at [119, 202] on td "SYAIFULL22" at bounding box center [113, 193] width 39 height 16
click at [117, 197] on td "SYAIFULL22" at bounding box center [113, 193] width 39 height 16
click at [119, 197] on td "SYAIFULL22" at bounding box center [113, 193] width 39 height 16
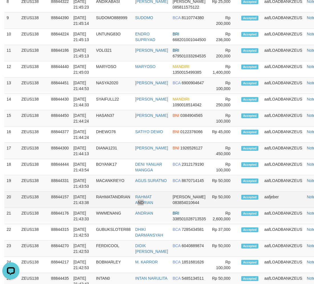
click at [147, 208] on td "RAHMAT ANDRIAN" at bounding box center [151, 200] width 37 height 16
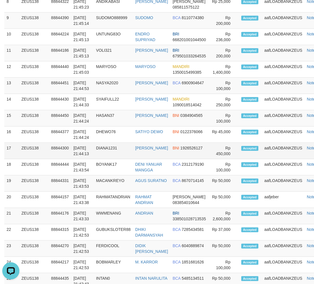
click at [160, 159] on td "RISKA DIANA SARI" at bounding box center [151, 151] width 37 height 16
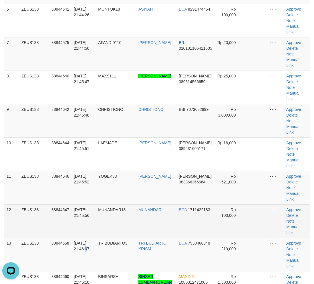
drag, startPoint x: 75, startPoint y: 269, endPoint x: 31, endPoint y: 229, distance: 59.5
click at [78, 266] on td "30/09/2025 21:46:07" at bounding box center [84, 254] width 25 height 33
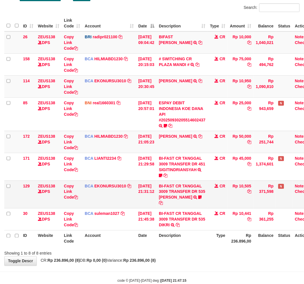
scroll to position [67, 0]
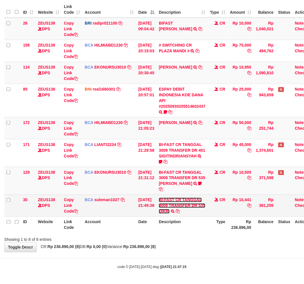
click at [182, 206] on link "BI-FAST CR TANGGAL 3009 TRANSFER DR 535 DIKRI" at bounding box center [182, 206] width 47 height 16
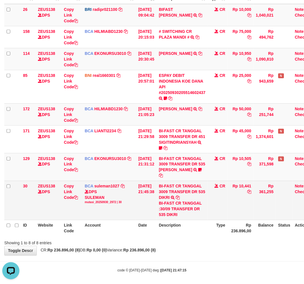
click at [175, 218] on div "BI-FAST CR TANGGAL :30/09 TRANSFER DR 535 DIKRI" at bounding box center [182, 209] width 47 height 17
copy div "DIKRI"
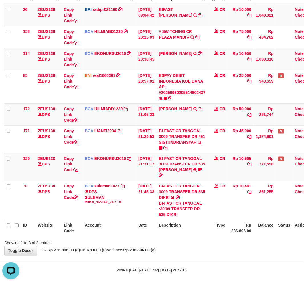
click at [126, 271] on body "Toggle navigation Home Bank Account List Load By Website Group [OXPLAY] ZEUS138…" at bounding box center [152, 110] width 304 height 355
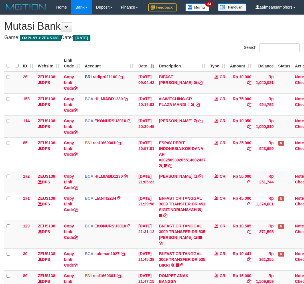
scroll to position [67, 0]
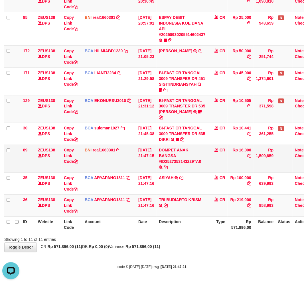
click at [252, 151] on td "Rp 16,000" at bounding box center [241, 159] width 26 height 28
copy td "16,000"
click at [209, 237] on div "Showing 1 to 11 of 11 entries" at bounding box center [152, 239] width 304 height 8
click at [195, 233] on div "ID Website Link Code Account Date Description Type Amount Balance Status Action…" at bounding box center [152, 81] width 304 height 306
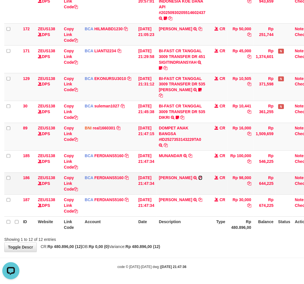
click at [199, 180] on icon at bounding box center [201, 178] width 4 height 4
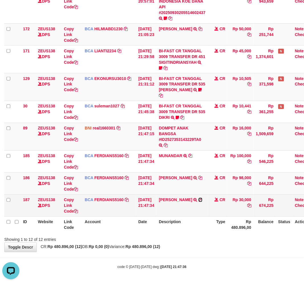
drag, startPoint x: 199, startPoint y: 200, endPoint x: 218, endPoint y: 207, distance: 20.4
click at [199, 200] on icon at bounding box center [201, 200] width 4 height 4
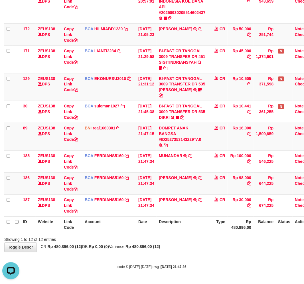
click at [193, 237] on div "Showing 1 to 12 of 12 entries" at bounding box center [152, 239] width 304 height 8
click at [189, 236] on div "Showing 1 to 12 of 12 entries" at bounding box center [152, 239] width 304 height 8
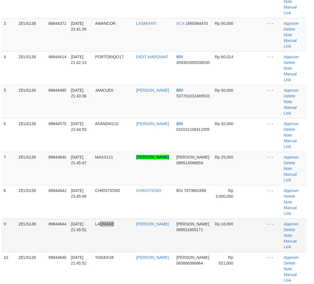
click at [129, 242] on td "LAEMADE" at bounding box center [113, 235] width 41 height 33
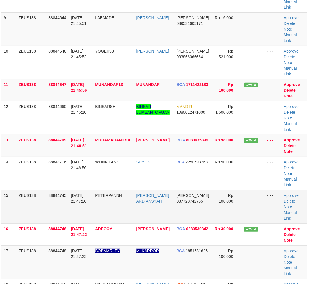
scroll to position [389, 3]
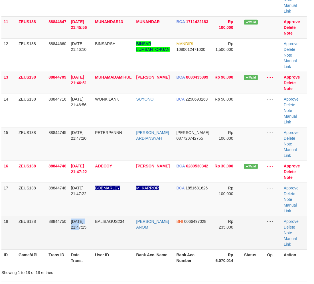
drag, startPoint x: 67, startPoint y: 239, endPoint x: 38, endPoint y: 241, distance: 29.2
click at [66, 239] on td "88844750" at bounding box center [57, 232] width 22 height 33
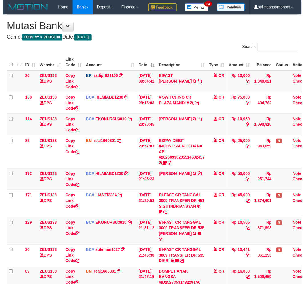
scroll to position [183, 0]
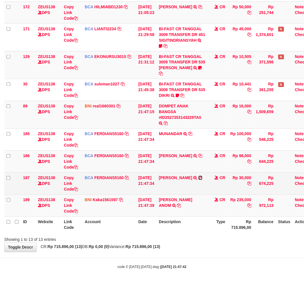
click at [201, 178] on icon at bounding box center [201, 178] width 4 height 4
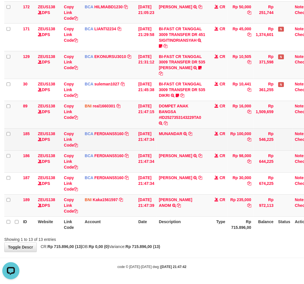
scroll to position [0, 0]
click at [197, 133] on td "MUNANDAR TRSF E-BANKING CR 3009/FTSCY/WS95031 100000.00MUNANDAR" at bounding box center [182, 140] width 51 height 22
click at [193, 134] on icon at bounding box center [191, 134] width 4 height 4
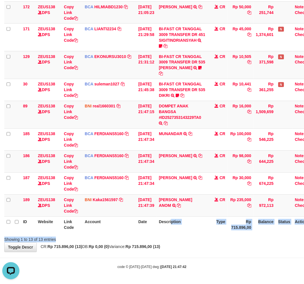
drag, startPoint x: 168, startPoint y: 235, endPoint x: 175, endPoint y: 236, distance: 7.6
click at [166, 236] on div "Search: ID Website Link Code Account Date Description Type Amount Balance Statu…" at bounding box center [152, 58] width 296 height 368
click at [180, 236] on div "Showing 1 to 13 of 13 entries" at bounding box center [152, 239] width 304 height 8
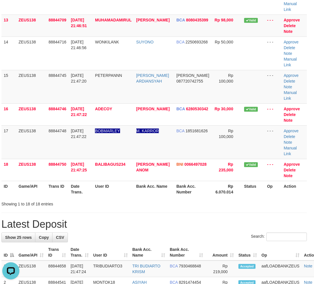
click at [147, 219] on div "**********" at bounding box center [154, 136] width 314 height 1137
click at [165, 216] on div "**********" at bounding box center [154, 136] width 314 height 1137
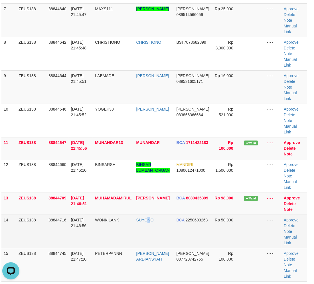
drag, startPoint x: 150, startPoint y: 238, endPoint x: 1, endPoint y: 233, distance: 149.5
click at [151, 238] on td "SUYONO" at bounding box center [154, 231] width 40 height 33
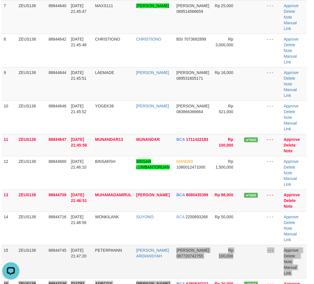
drag, startPoint x: 176, startPoint y: 280, endPoint x: 196, endPoint y: 247, distance: 39.3
click at [179, 278] on tbody "1 ZEUS138 88844275 30/09/2025 21:40:16 SAMUELNATTHAN SAMUEL BCA 2370290795 Rp 9…" at bounding box center [154, 78] width 306 height 556
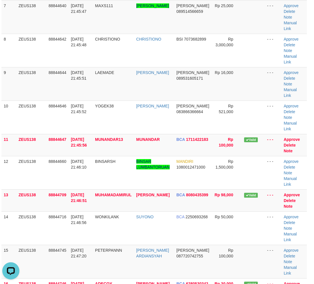
scroll to position [34, 3]
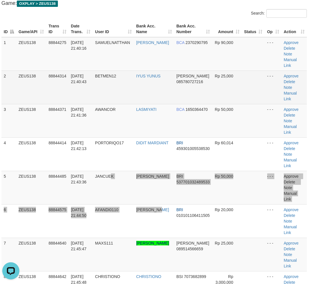
drag, startPoint x: 142, startPoint y: 204, endPoint x: 190, endPoint y: 74, distance: 138.7
click at [166, 203] on tr "5 ZEUS138 88844485 30/09/2025 21:43:36 JANCUEK NIKOLAS MARUPA BRI 5377010324895…" at bounding box center [154, 187] width 306 height 33
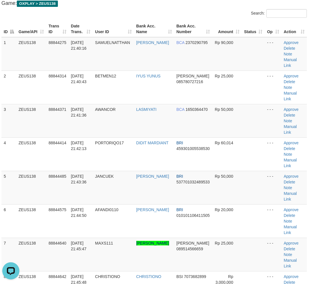
scroll to position [717, 3]
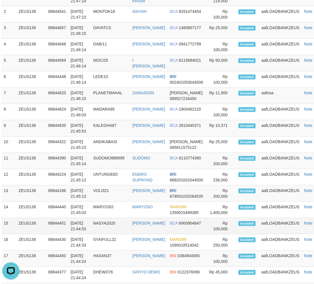
drag, startPoint x: 122, startPoint y: 248, endPoint x: 45, endPoint y: 237, distance: 78.5
click at [123, 248] on td "SYAIFULL22" at bounding box center [110, 242] width 39 height 16
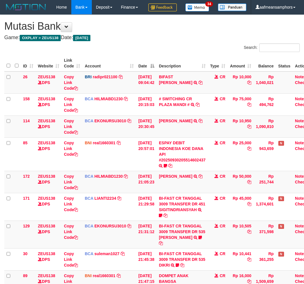
scroll to position [89, 0]
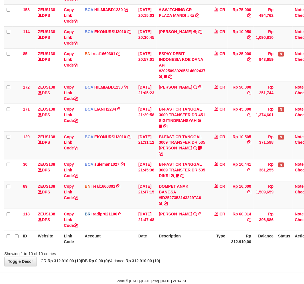
scroll to position [103, 0]
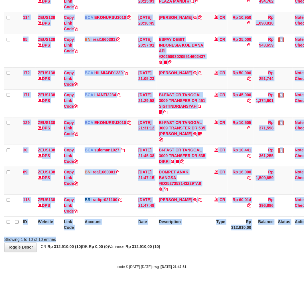
click at [203, 243] on div "Search: ID Website Link Code Account Date Description Type Amount Balance Statu…" at bounding box center [152, 91] width 296 height 302
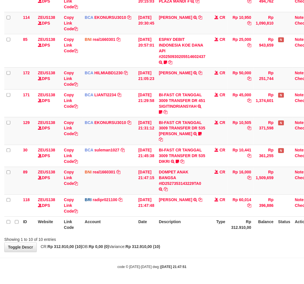
click at [197, 233] on th "Description" at bounding box center [182, 225] width 51 height 16
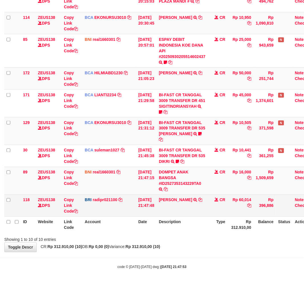
scroll to position [117, 0]
click at [248, 202] on td "Rp 60,014" at bounding box center [241, 206] width 26 height 22
copy td "60,014"
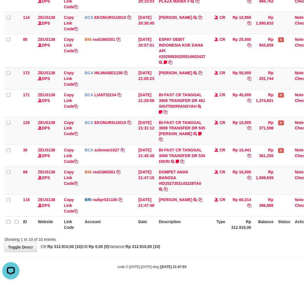
scroll to position [0, 0]
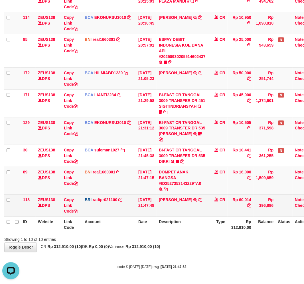
click at [196, 196] on td "DANA FEBRIANANURH TRANSFER NBMB DANA FEBRIANANURH TO REYNALDI ADI PRATAMA" at bounding box center [182, 206] width 51 height 22
copy td "FEBRIANANURH"
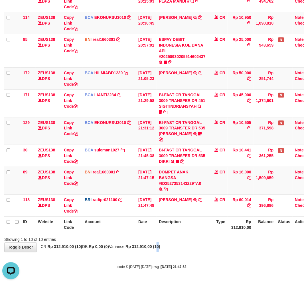
click at [172, 250] on div "**********" at bounding box center [152, 81] width 304 height 340
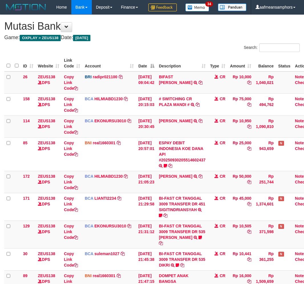
scroll to position [93, 0]
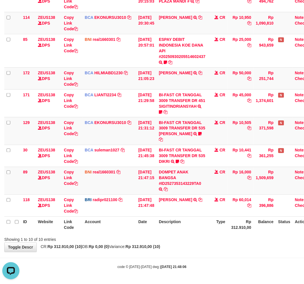
click at [191, 241] on div "Showing 1 to 10 of 10 entries" at bounding box center [152, 239] width 304 height 8
drag, startPoint x: 184, startPoint y: 235, endPoint x: 181, endPoint y: 237, distance: 3.5
click at [182, 236] on div "Showing 1 to 10 of 10 entries" at bounding box center [152, 239] width 304 height 8
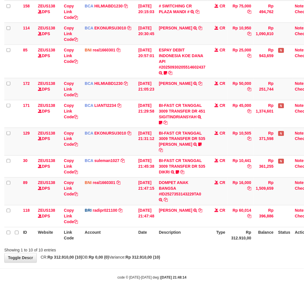
scroll to position [117, 0]
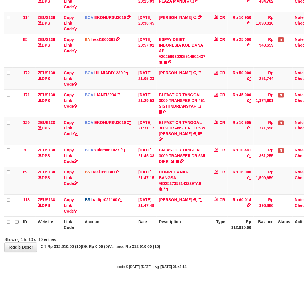
click at [207, 234] on div "ID Website Link Code Account Date Description Type Amount Balance Status Action…" at bounding box center [152, 92] width 304 height 284
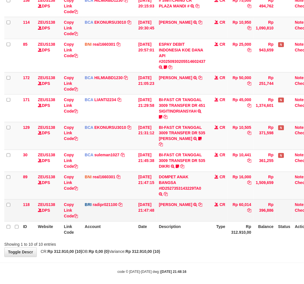
click at [197, 221] on td "DANA FEBRIANANURH TRANSFER NBMB DANA FEBRIANANURH TO REYNALDI ADI PRATAMA" at bounding box center [182, 210] width 51 height 22
click at [191, 221] on td "DANA FEBRIANANURH TRANSFER NBMB DANA FEBRIANANURH TO REYNALDI ADI PRATAMA" at bounding box center [182, 210] width 51 height 22
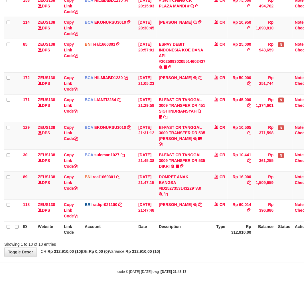
scroll to position [117, 0]
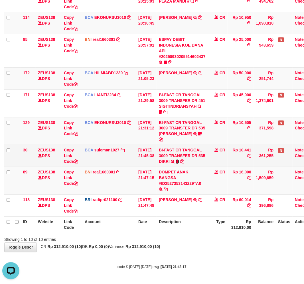
click at [179, 161] on icon at bounding box center [177, 162] width 3 height 4
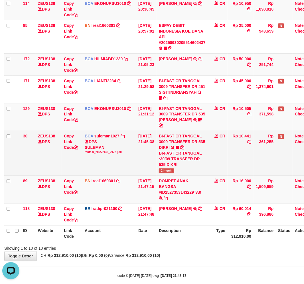
click at [175, 173] on span "Cimochi" at bounding box center [166, 171] width 15 height 5
copy span "Cimochi"
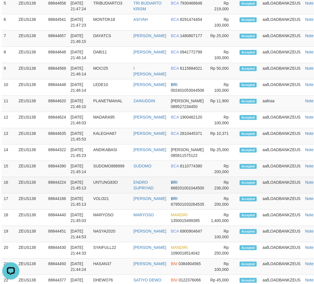
click at [171, 191] on tbody "1 ZEUS138 88844750 30/09/2025 21:47:44 BALIBAGUS234 IDA BAGUS ANOM BNI 00664970…" at bounding box center [163, 136] width 325 height 407
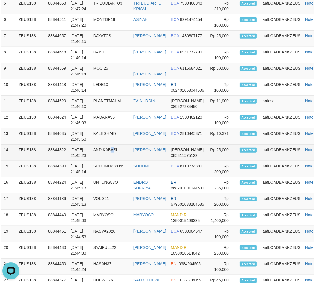
click at [115, 159] on td "ANDIKABASI" at bounding box center [111, 153] width 40 height 16
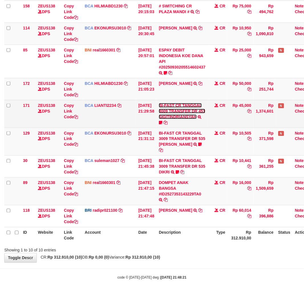
click at [176, 132] on tbody "26 ZEUS138 DPS Copy Link Code BRI radipr021100 DPS REYNALDI ADI PRATAMA mutasi_…" at bounding box center [160, 103] width 312 height 249
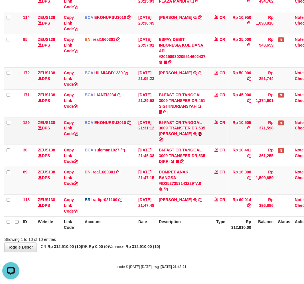
click at [199, 136] on icon at bounding box center [200, 134] width 3 height 4
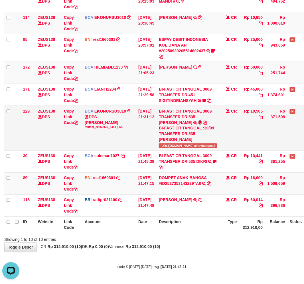
scroll to position [112, 0]
drag, startPoint x: 207, startPoint y: 228, endPoint x: 214, endPoint y: 223, distance: 8.8
click at [206, 231] on th "Description" at bounding box center [188, 225] width 63 height 16
click at [195, 252] on body "Toggle navigation Home Bank Account List Load By Website Group [OXPLAY] ZEUS138…" at bounding box center [152, 90] width 304 height 387
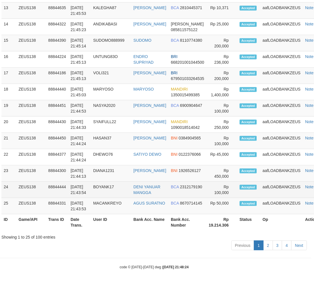
scroll to position [923, 3]
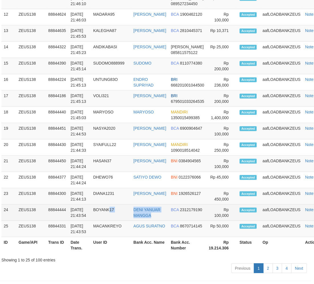
click at [155, 221] on tr "24 ZEUS138 88844444 30/09/2025 21:43:54 BOYANK17 DENI YANUAR MANGGA BCA 2312179…" at bounding box center [163, 213] width 325 height 16
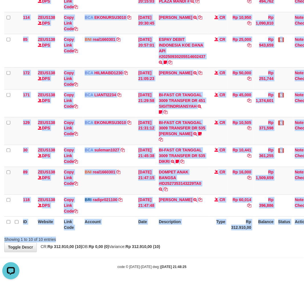
drag, startPoint x: 202, startPoint y: 233, endPoint x: 193, endPoint y: 236, distance: 9.4
click at [193, 237] on div "Search: ID Website Link Code Account Date Description Type Amount Balance Statu…" at bounding box center [152, 91] width 296 height 302
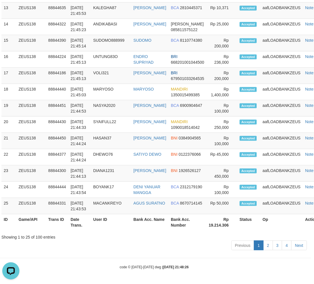
drag, startPoint x: 138, startPoint y: 256, endPoint x: 90, endPoint y: 248, distance: 48.2
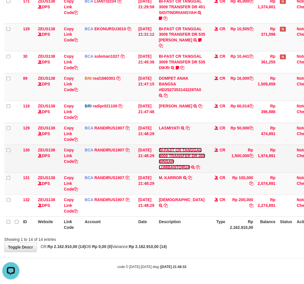
drag, startPoint x: 164, startPoint y: 162, endPoint x: 177, endPoint y: 173, distance: 17.1
click at [164, 162] on link "BI-FAST CR TANGGAL 3009 TRANSFER DR 008 BINSAR LUMBANTORUA" at bounding box center [182, 159] width 47 height 22
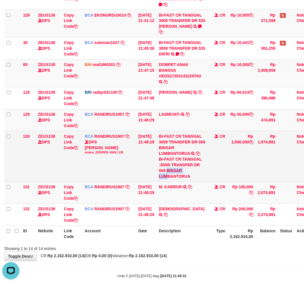
drag, startPoint x: 171, startPoint y: 186, endPoint x: 173, endPoint y: 190, distance: 4.6
click at [173, 179] on div "BI-FAST CR TANGGAL :30/09 TRANSFER DR 008 BINSAR LUMBANTORUA" at bounding box center [182, 168] width 47 height 23
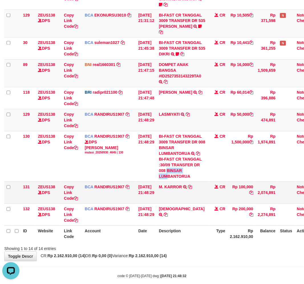
copy div "BINSAR LUM"
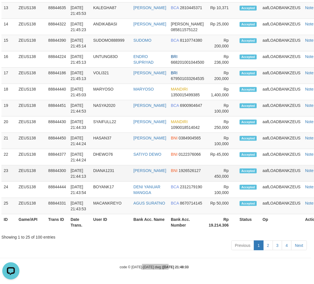
drag, startPoint x: 164, startPoint y: 268, endPoint x: 199, endPoint y: 170, distance: 104.2
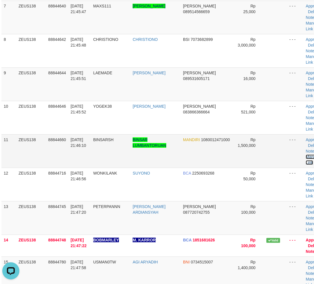
click at [306, 155] on link "Manual Link" at bounding box center [312, 160] width 13 height 10
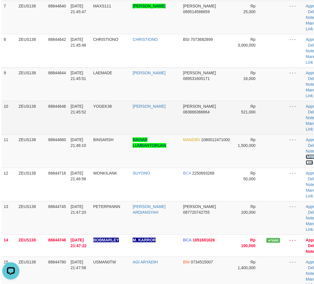
click at [306, 155] on link "Manual Link" at bounding box center [312, 160] width 13 height 10
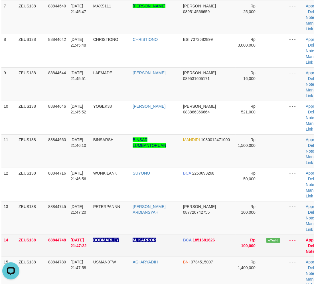
drag, startPoint x: 85, startPoint y: 241, endPoint x: 44, endPoint y: 241, distance: 40.6
click at [78, 241] on td "30/09/2025 21:47:22" at bounding box center [79, 246] width 23 height 22
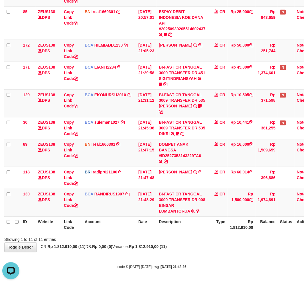
click at [195, 246] on div "**********" at bounding box center [152, 68] width 304 height 368
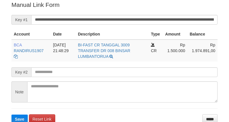
click at [117, 17] on input "**********" at bounding box center [124, 20] width 186 height 10
click at [11, 114] on button "Save" at bounding box center [19, 118] width 16 height 9
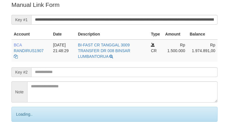
scroll to position [115, 0]
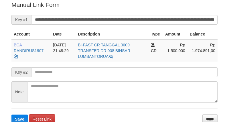
click at [118, 18] on input "**********" at bounding box center [124, 20] width 186 height 10
click at [11, 114] on button "Save" at bounding box center [19, 118] width 16 height 9
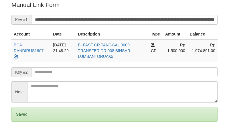
scroll to position [115, 0]
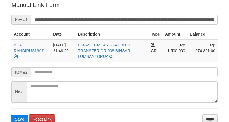
drag, startPoint x: 0, startPoint y: 0, endPoint x: 125, endPoint y: 25, distance: 126.9
click at [125, 25] on form "**********" at bounding box center [114, 62] width 206 height 123
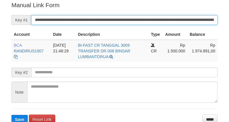
click at [120, 19] on input "**********" at bounding box center [124, 20] width 186 height 10
click at [11, 115] on button "Save" at bounding box center [19, 119] width 16 height 9
click at [120, 19] on input "**********" at bounding box center [124, 20] width 186 height 10
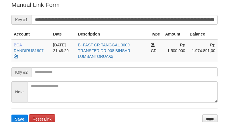
click at [11, 114] on button "Save" at bounding box center [19, 118] width 16 height 9
click at [123, 21] on input "**********" at bounding box center [124, 20] width 186 height 10
click at [11, 114] on button "Save" at bounding box center [19, 118] width 16 height 9
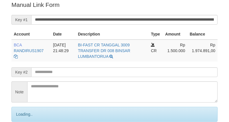
scroll to position [115, 0]
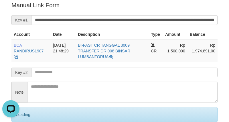
scroll to position [0, 0]
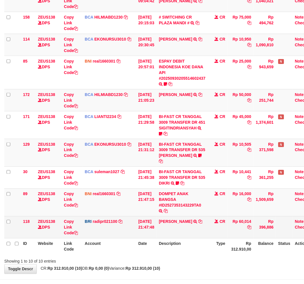
scroll to position [117, 0]
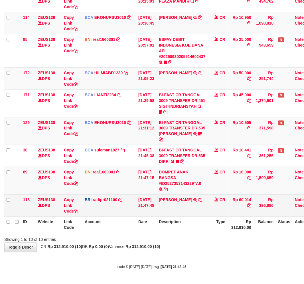
click at [244, 200] on td "Rp 60,014" at bounding box center [241, 206] width 26 height 22
copy td "60,014"
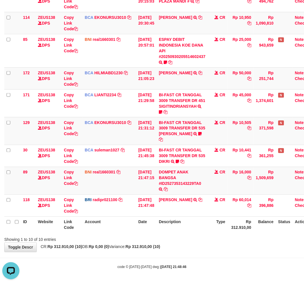
click at [152, 236] on div "Showing 1 to 10 of 10 entries" at bounding box center [152, 239] width 304 height 8
click at [170, 231] on th "Description" at bounding box center [182, 225] width 51 height 16
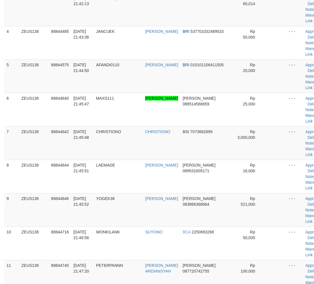
scroll to position [260, 3]
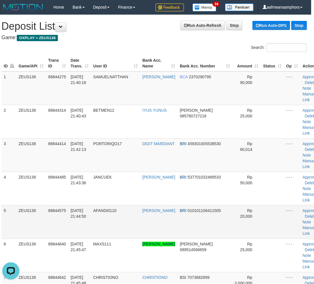
scroll to position [0, 0]
click at [123, 205] on td "AFANDI0110" at bounding box center [115, 221] width 49 height 33
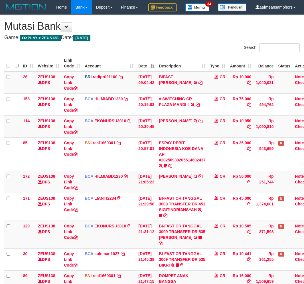
scroll to position [99, 0]
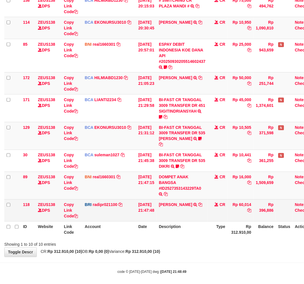
click at [171, 221] on td "[PERSON_NAME] TRANSFER NBMB DANA FEBRIANANURH TO [PERSON_NAME]" at bounding box center [182, 210] width 51 height 22
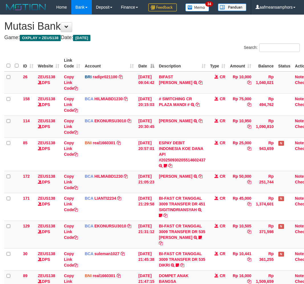
scroll to position [99, 0]
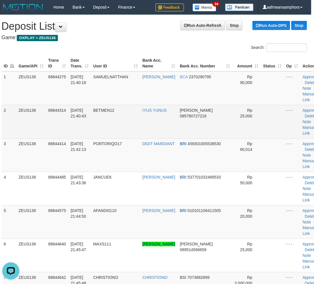
click at [85, 108] on span "30/09/2025 21:40:43" at bounding box center [79, 113] width 16 height 10
click at [86, 108] on span "30/09/2025 21:40:43" at bounding box center [79, 113] width 16 height 10
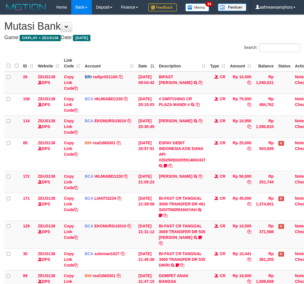
scroll to position [99, 0]
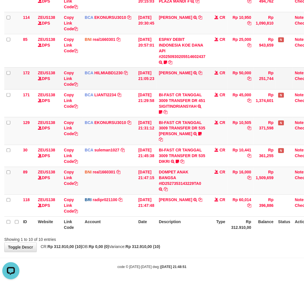
click at [198, 89] on td "DIDI MULYADI TRSF E-BANKING CR 3009/FTSCY/WS95051 50000.002025093079493145 TRFD…" at bounding box center [182, 78] width 51 height 22
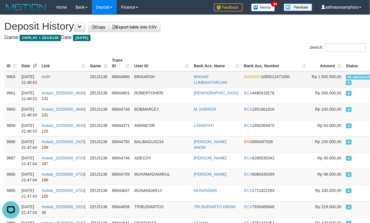
drag, startPoint x: 121, startPoint y: 83, endPoint x: 124, endPoint y: 82, distance: 3.1
click at [123, 83] on td "88844660" at bounding box center [121, 79] width 22 height 17
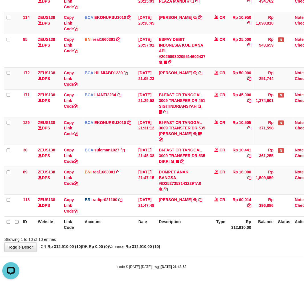
click at [197, 231] on th "Description" at bounding box center [182, 225] width 51 height 16
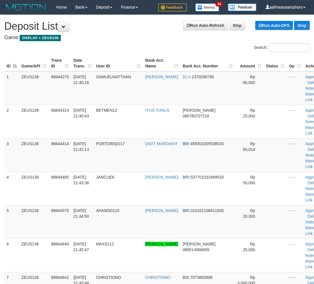
scroll to position [0, 3]
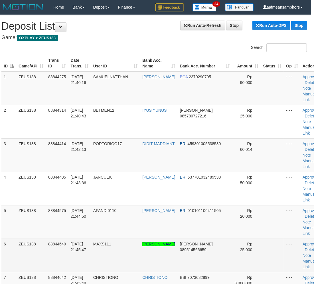
drag, startPoint x: 119, startPoint y: 229, endPoint x: 124, endPoint y: 229, distance: 4.9
click at [123, 239] on td "MAXS111" at bounding box center [115, 255] width 49 height 33
drag, startPoint x: 124, startPoint y: 229, endPoint x: 119, endPoint y: 229, distance: 4.3
click at [121, 239] on td "MAXS111" at bounding box center [115, 255] width 49 height 33
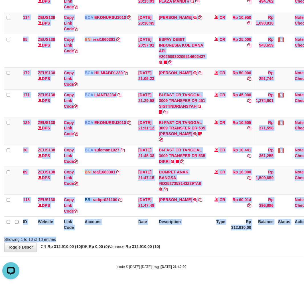
drag, startPoint x: 172, startPoint y: 234, endPoint x: 169, endPoint y: 234, distance: 3.1
click at [169, 234] on div "Search: ID Website Link Code Account Date Description Type Amount Balance Statu…" at bounding box center [152, 91] width 296 height 302
click at [175, 234] on div "ID Website Link Code Account Date Description Type Amount Balance Status Action…" at bounding box center [152, 92] width 304 height 284
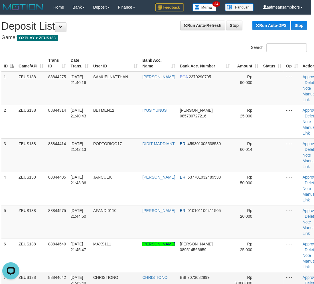
drag, startPoint x: 95, startPoint y: 254, endPoint x: 68, endPoint y: 250, distance: 27.6
click at [97, 272] on tr "7 ZEUS138 88844642 30/09/2025 21:45:48 CHRISTIONO CHRISTIONO BSI 7073682899 Rp …" at bounding box center [162, 288] width 322 height 33
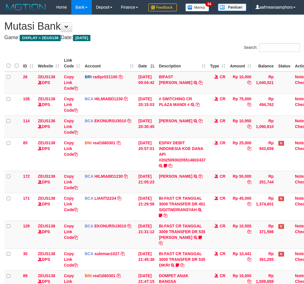
scroll to position [99, 0]
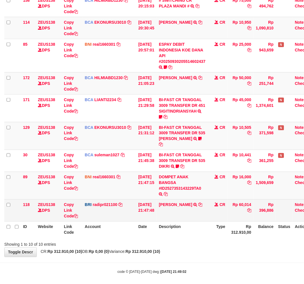
click at [175, 221] on td "[PERSON_NAME] TRANSFER NBMB [PERSON_NAME] FEBRIANANURH TO [PERSON_NAME]" at bounding box center [182, 210] width 51 height 22
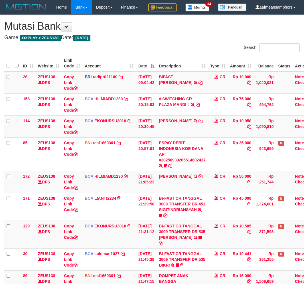
scroll to position [99, 0]
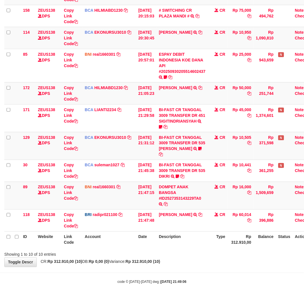
scroll to position [117, 0]
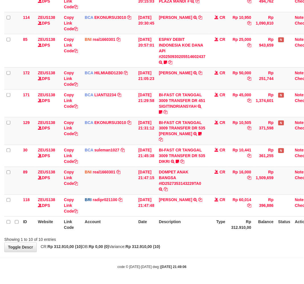
drag, startPoint x: 201, startPoint y: 238, endPoint x: 211, endPoint y: 237, distance: 9.5
click at [201, 238] on div "Showing 1 to 10 of 10 entries" at bounding box center [152, 239] width 304 height 8
click at [207, 236] on div "Showing 1 to 10 of 10 entries" at bounding box center [152, 239] width 304 height 8
drag, startPoint x: 207, startPoint y: 236, endPoint x: 212, endPoint y: 238, distance: 5.1
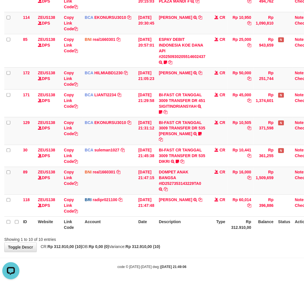
click at [205, 236] on div "Showing 1 to 10 of 10 entries" at bounding box center [152, 239] width 304 height 8
drag, startPoint x: 209, startPoint y: 238, endPoint x: 205, endPoint y: 237, distance: 4.3
click at [205, 237] on div "Showing 1 to 10 of 10 entries" at bounding box center [152, 239] width 304 height 8
click at [160, 248] on strong "Rp 312.910,00 (10)" at bounding box center [143, 247] width 35 height 5
click at [203, 238] on div "Showing 1 to 10 of 10 entries" at bounding box center [152, 239] width 304 height 8
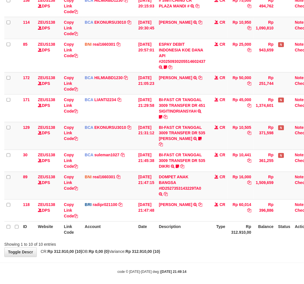
scroll to position [117, 0]
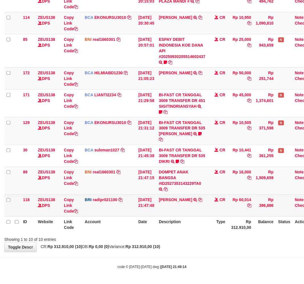
click at [252, 201] on td "Rp 60,014" at bounding box center [241, 206] width 26 height 22
copy td "60,014"
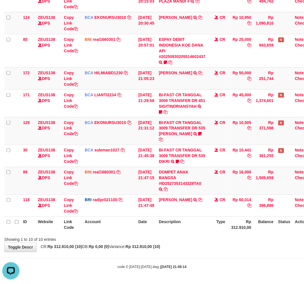
scroll to position [0, 0]
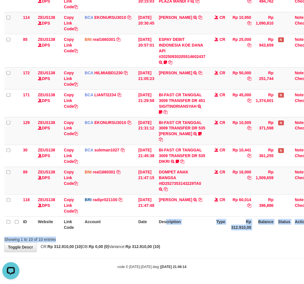
drag, startPoint x: 167, startPoint y: 235, endPoint x: 175, endPoint y: 235, distance: 8.0
click at [165, 236] on div "Search: ID Website Link Code Account Date Description Type Amount Balance Statu…" at bounding box center [152, 91] width 296 height 302
click at [189, 230] on th "Description" at bounding box center [182, 225] width 51 height 16
